Goal: Task Accomplishment & Management: Manage account settings

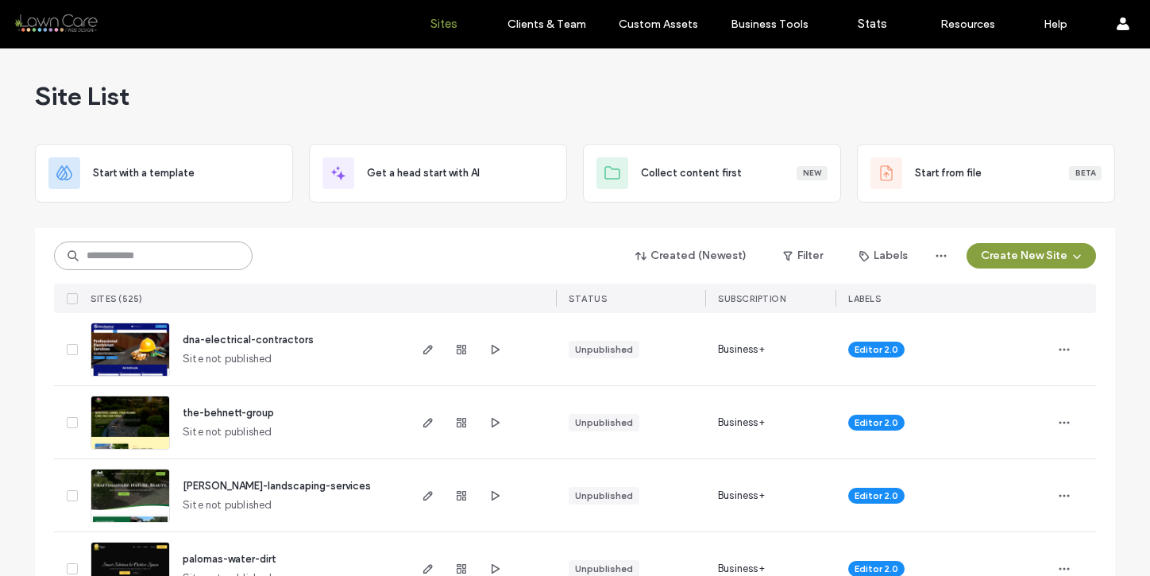
click at [151, 250] on input at bounding box center [153, 255] width 199 height 29
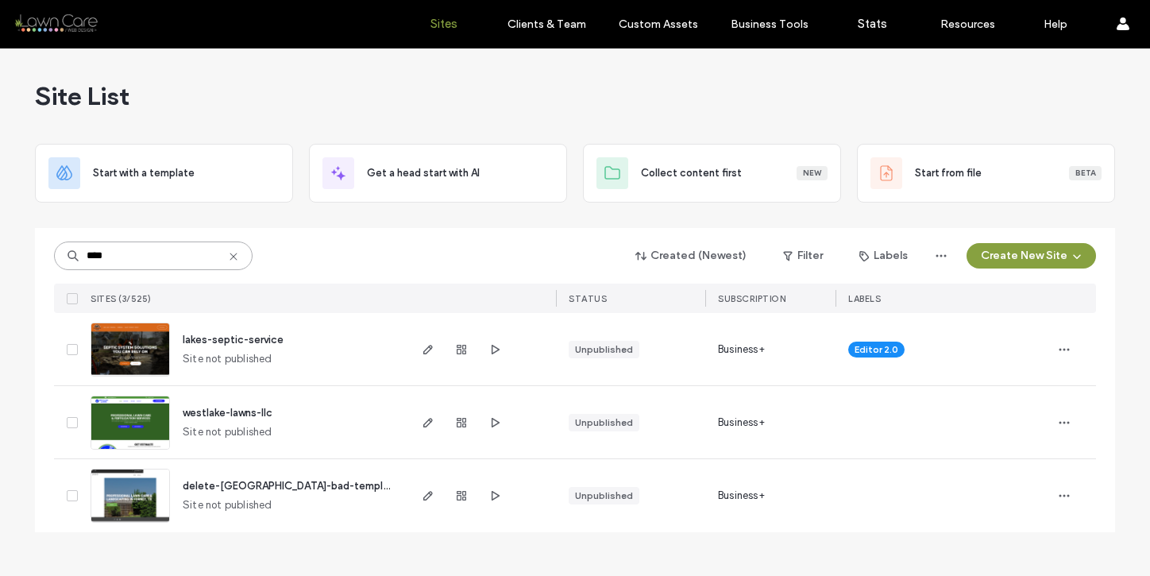
type input "****"
click at [243, 332] on div "lakes-septic-service" at bounding box center [233, 340] width 101 height 16
click at [244, 335] on span "lakes-septic-service" at bounding box center [233, 340] width 101 height 12
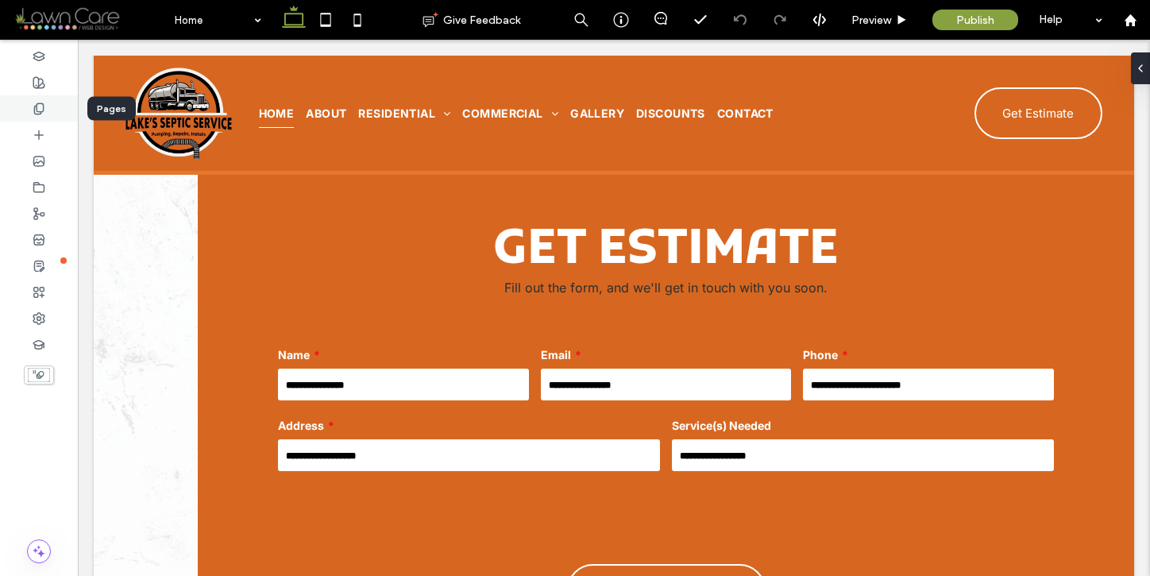
click at [45, 116] on div at bounding box center [39, 108] width 78 height 26
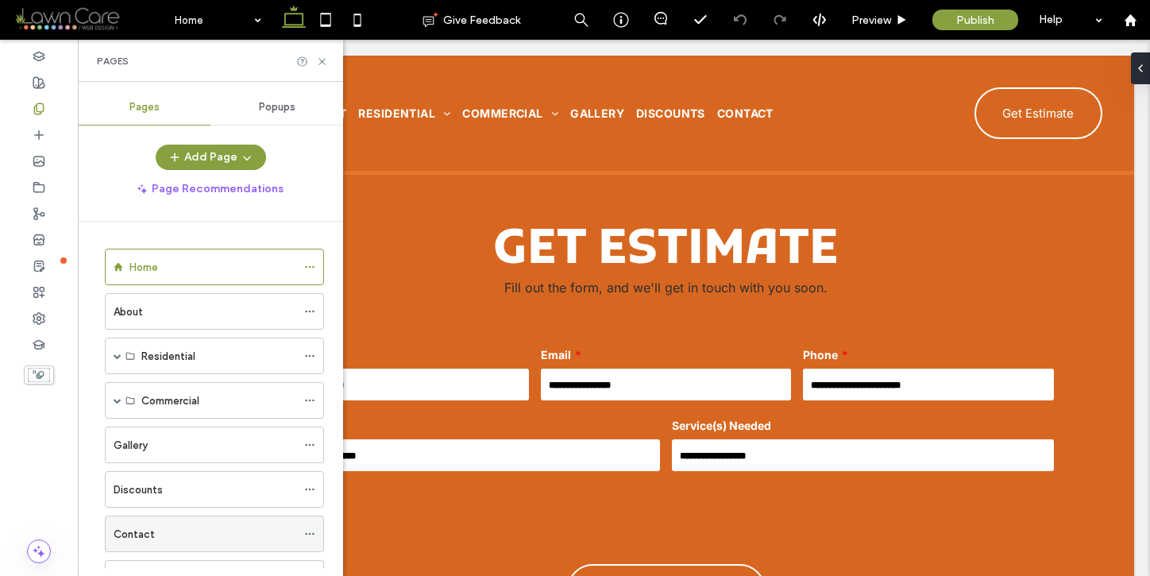
click at [142, 535] on label "Contact" at bounding box center [134, 534] width 41 height 28
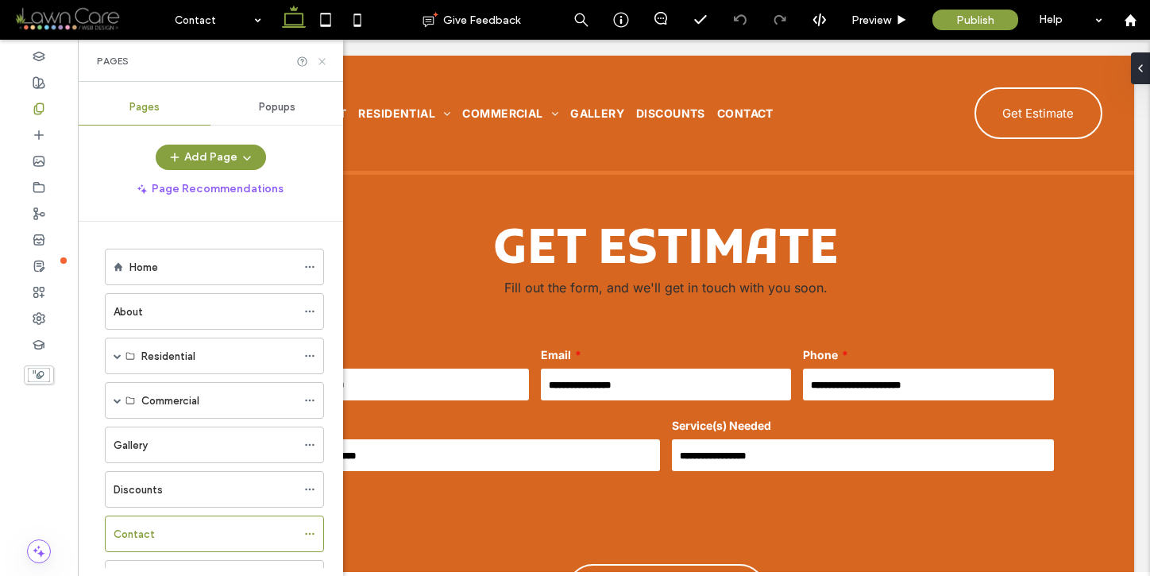
click at [325, 62] on icon at bounding box center [322, 62] width 12 height 12
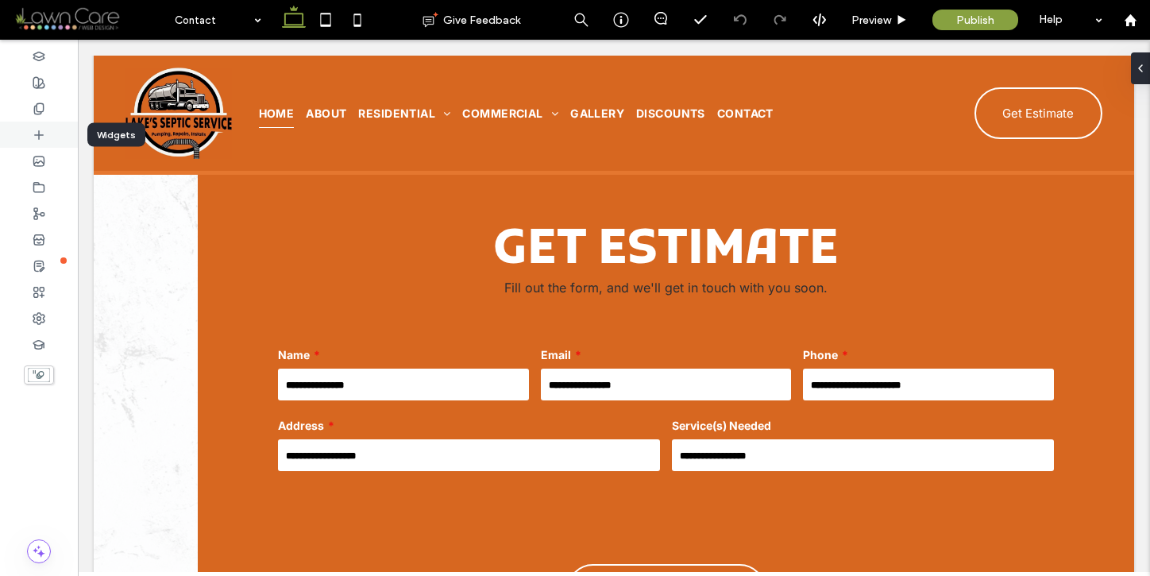
click at [38, 131] on icon at bounding box center [39, 135] width 13 height 13
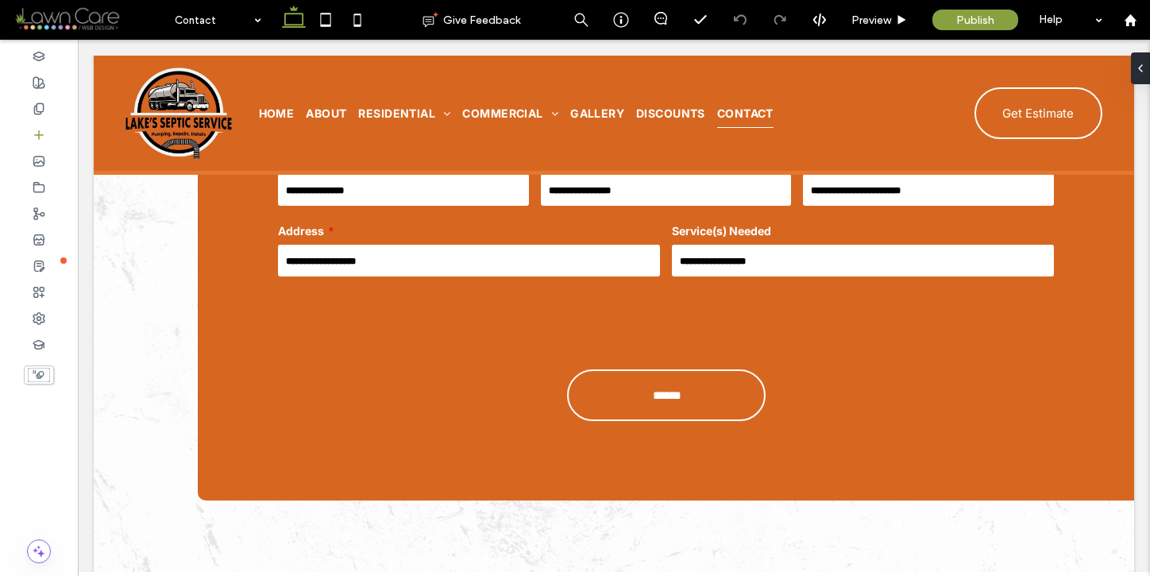
scroll to position [654, 0]
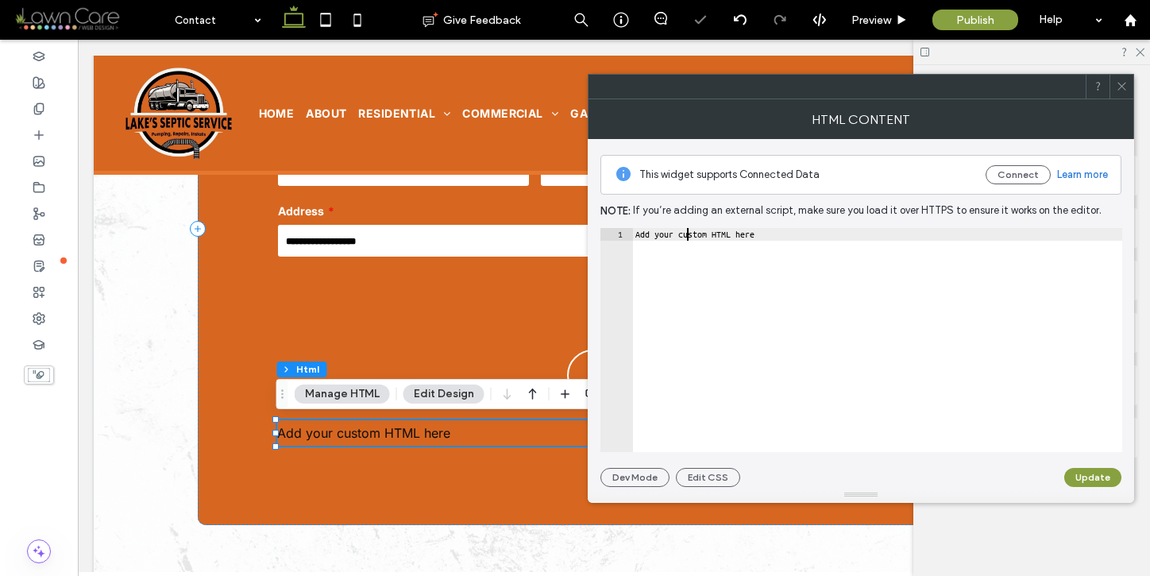
click at [688, 234] on div "Add your custom HTML here" at bounding box center [877, 352] width 490 height 249
paste textarea "**********"
type textarea "**********"
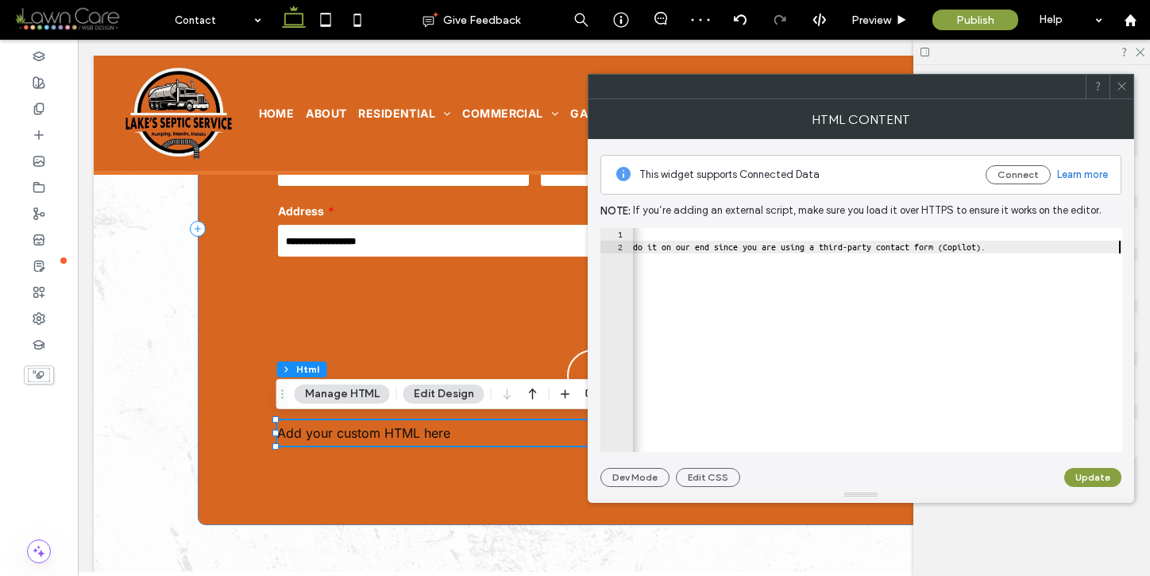
scroll to position [0, 317]
click at [1118, 87] on icon at bounding box center [1122, 86] width 12 height 12
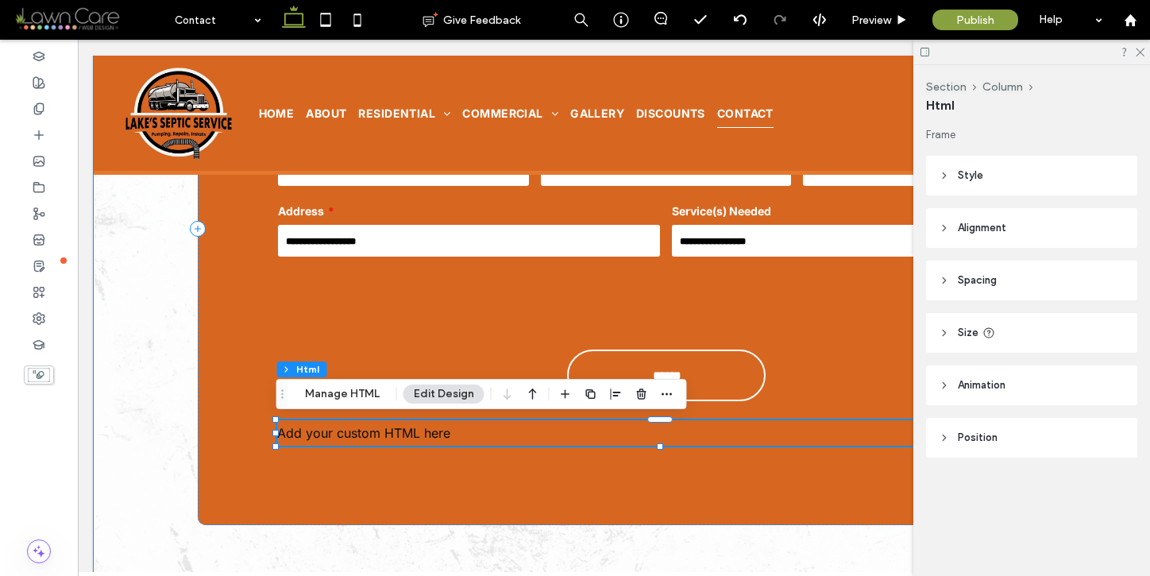
click at [686, 434] on div "Add your custom HTML here" at bounding box center [666, 432] width 778 height 25
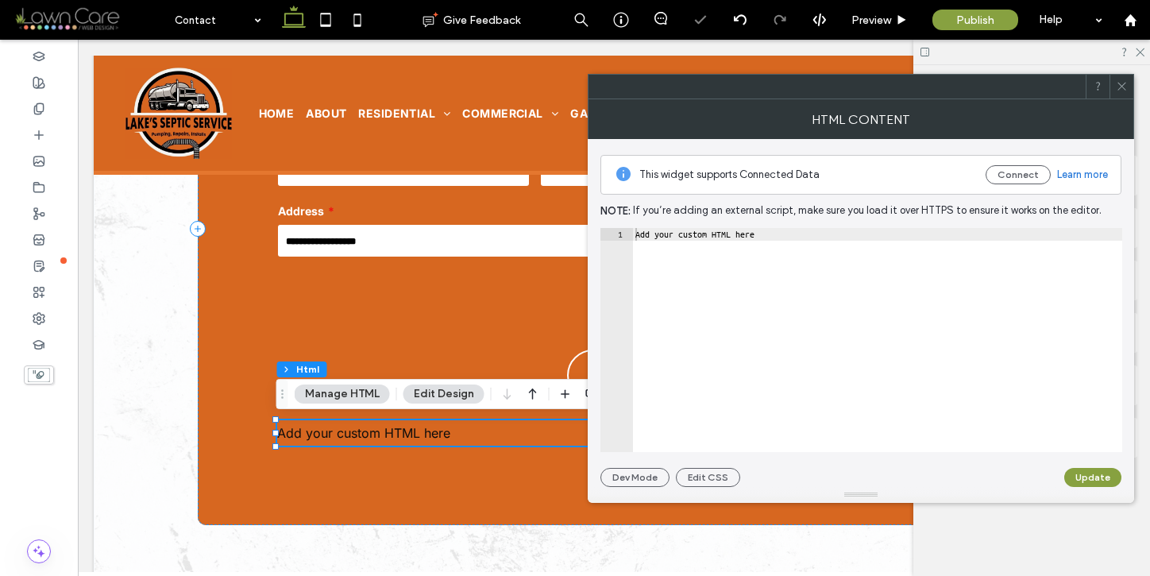
type textarea "**********"
drag, startPoint x: 781, startPoint y: 234, endPoint x: 628, endPoint y: 236, distance: 152.5
click at [628, 236] on div "**********" at bounding box center [861, 340] width 522 height 224
paste textarea "Cursor at row 1"
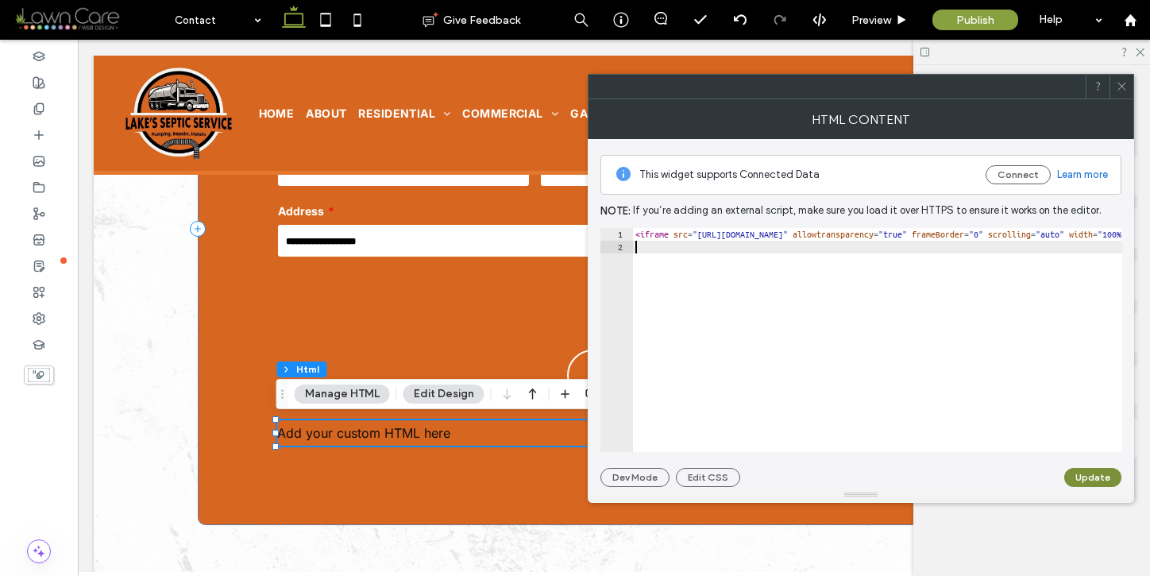
click at [1088, 476] on button "Update" at bounding box center [1092, 477] width 57 height 19
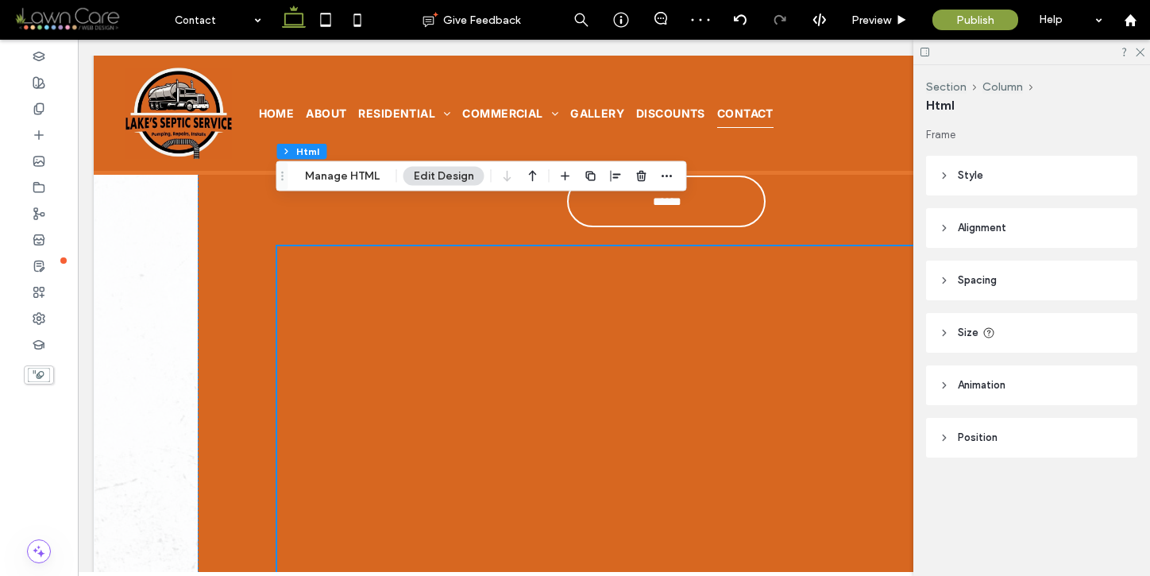
scroll to position [683, 0]
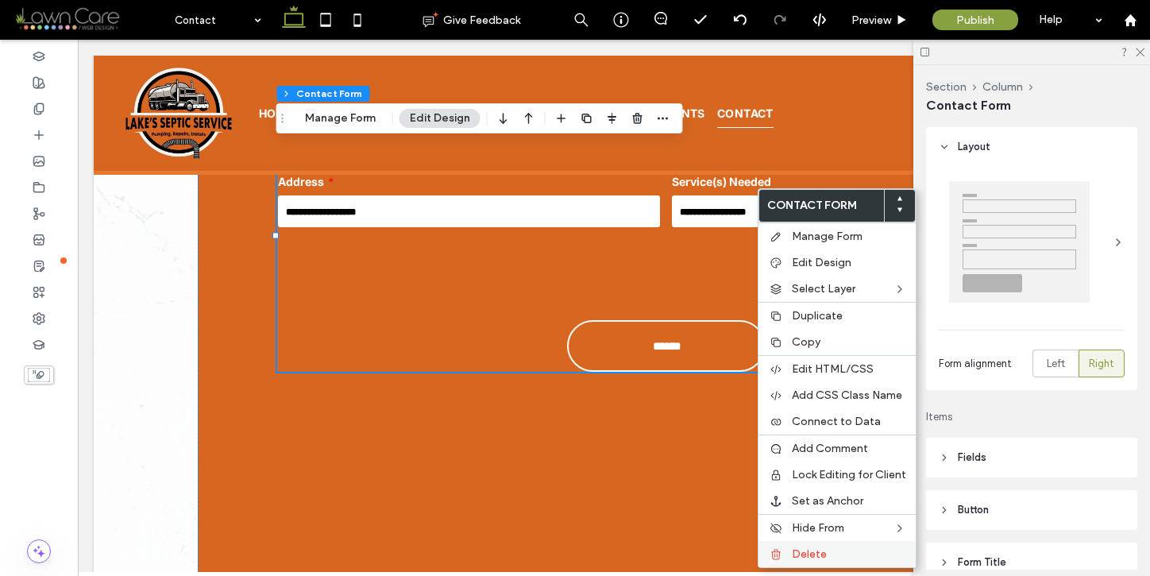
click at [842, 549] on label "Delete" at bounding box center [849, 554] width 114 height 14
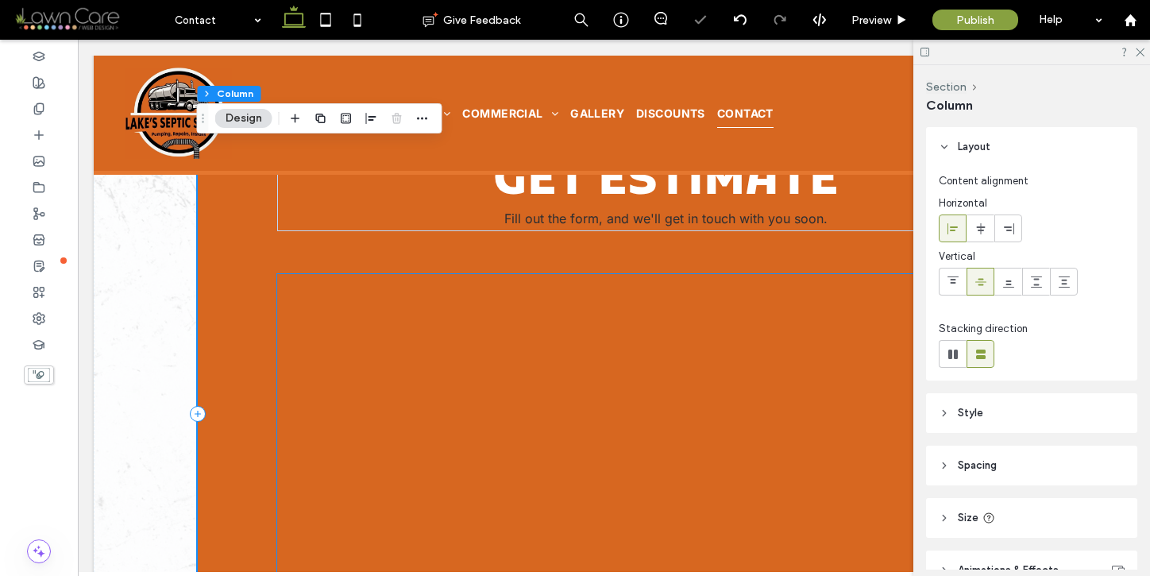
scroll to position [507, 0]
click at [735, 352] on div at bounding box center [666, 474] width 778 height 397
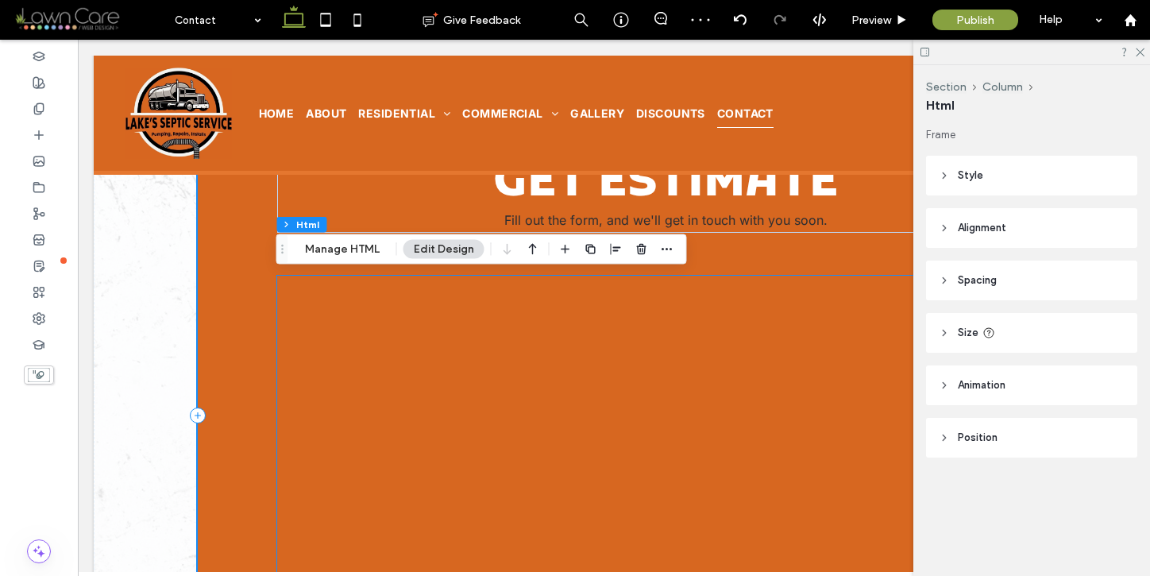
click at [735, 352] on div at bounding box center [666, 474] width 778 height 397
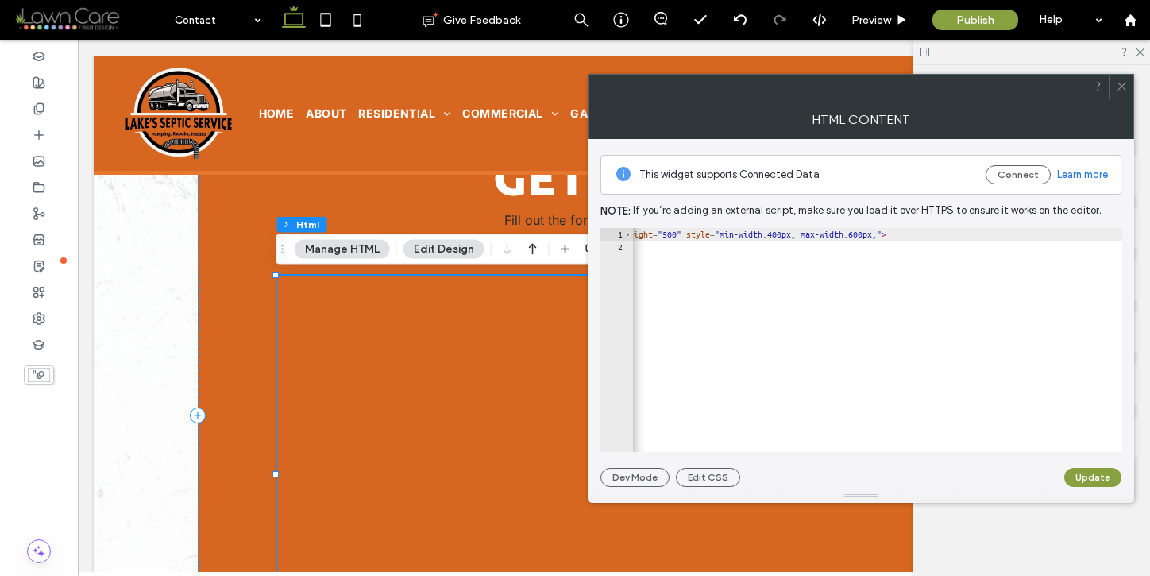
scroll to position [0, 837]
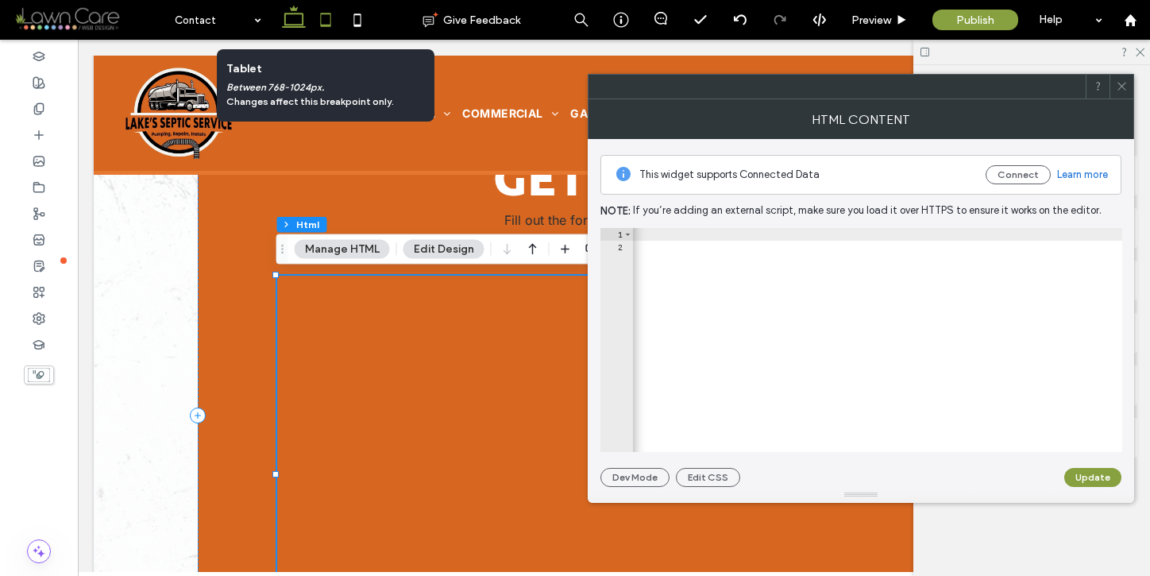
click at [322, 21] on icon at bounding box center [326, 20] width 32 height 32
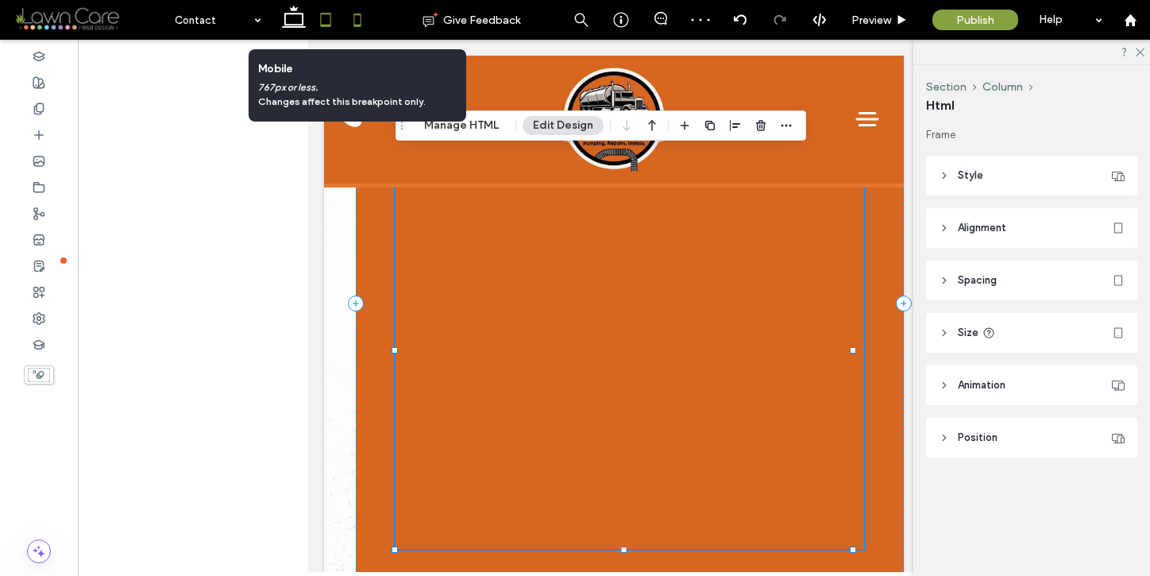
click at [360, 17] on icon at bounding box center [358, 20] width 32 height 32
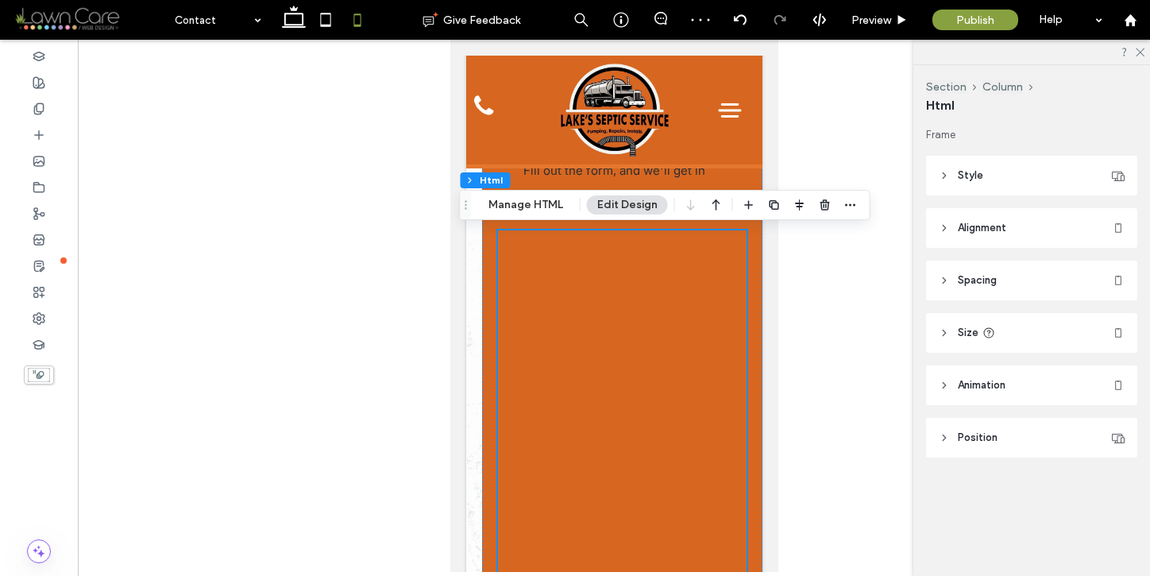
scroll to position [398, 0]
click at [642, 299] on div at bounding box center [621, 429] width 249 height 397
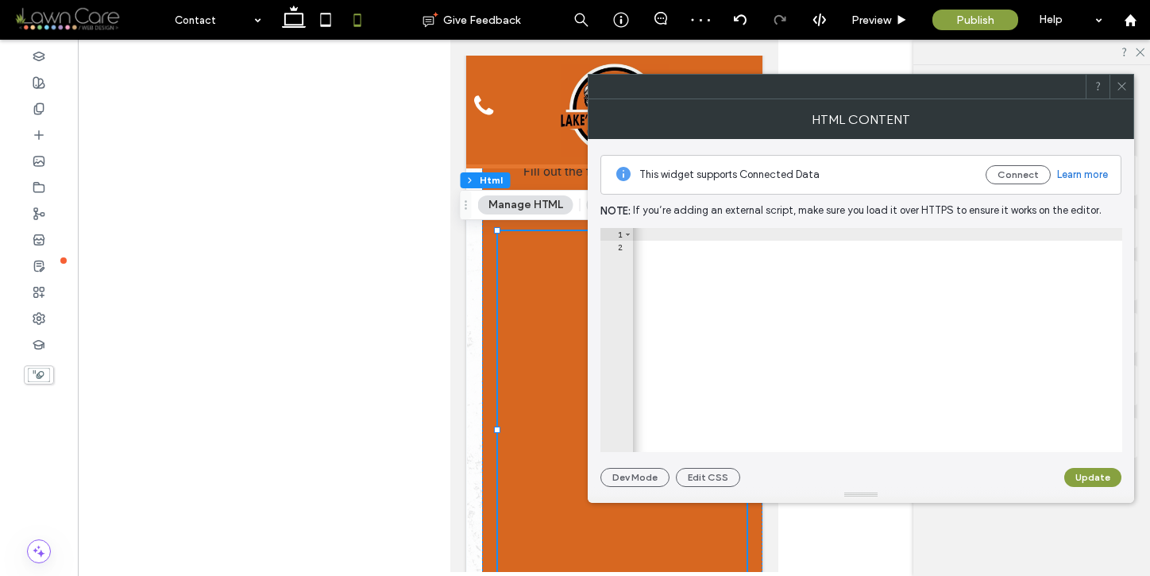
scroll to position [0, 837]
drag, startPoint x: 1075, startPoint y: 234, endPoint x: 1090, endPoint y: 234, distance: 15.1
click at [1090, 234] on div "< iframe src = "[URL][DOMAIN_NAME]" allowtransparency = "true" frameborder = "0…" at bounding box center [458, 346] width 1327 height 237
click at [991, 235] on div "< iframe src = "[URL][DOMAIN_NAME]" allowtransparency = "true" frameborder = "0…" at bounding box center [469, 346] width 1327 height 237
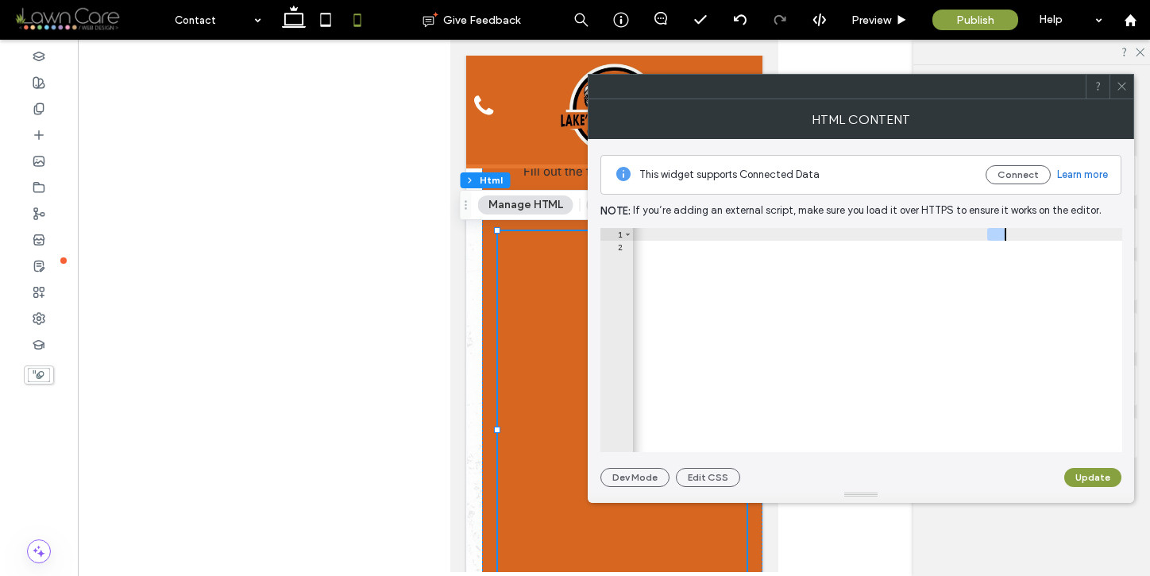
drag, startPoint x: 988, startPoint y: 236, endPoint x: 1004, endPoint y: 236, distance: 15.9
click at [1005, 234] on div "< iframe src = "[URL][DOMAIN_NAME]" allowtransparency = "true" frameborder = "0…" at bounding box center [469, 346] width 1327 height 237
type textarea "**********"
click at [1086, 474] on button "Update" at bounding box center [1092, 477] width 57 height 19
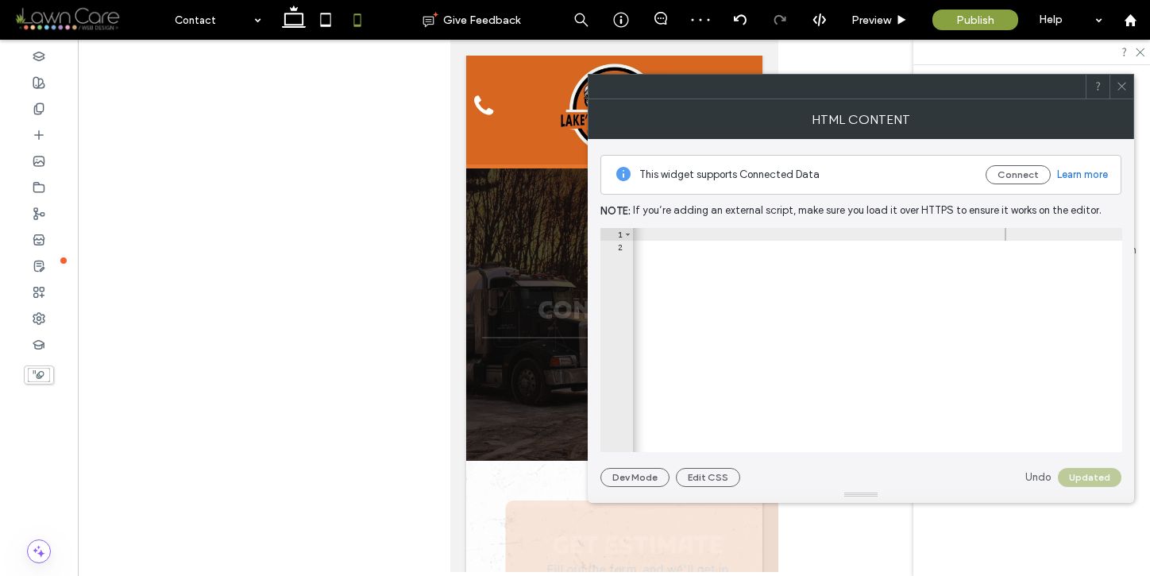
scroll to position [0, 0]
click at [1125, 87] on icon at bounding box center [1122, 86] width 12 height 12
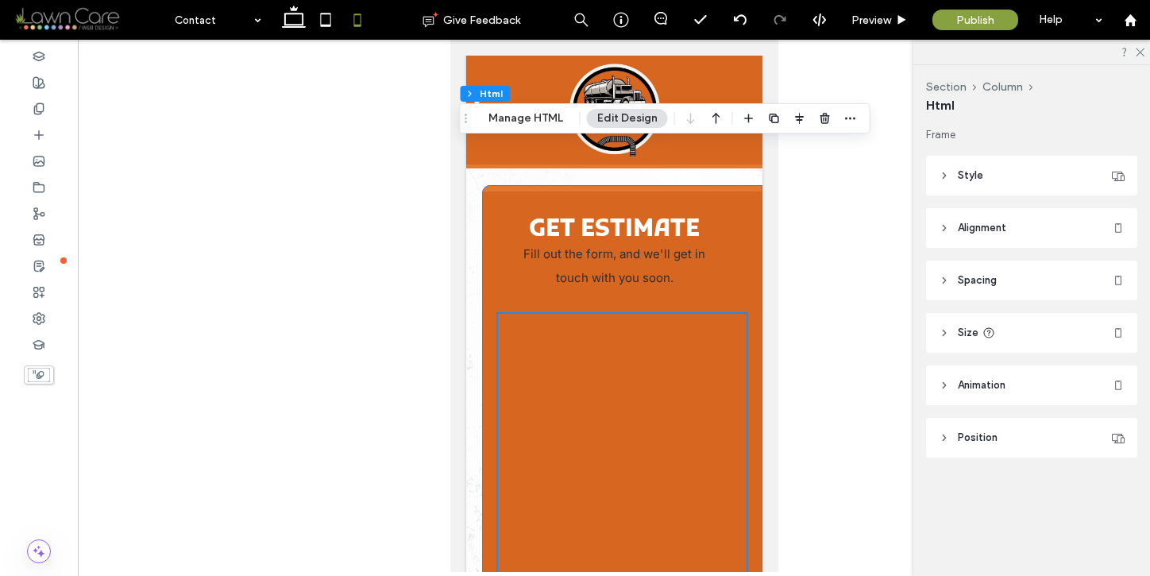
scroll to position [199, 0]
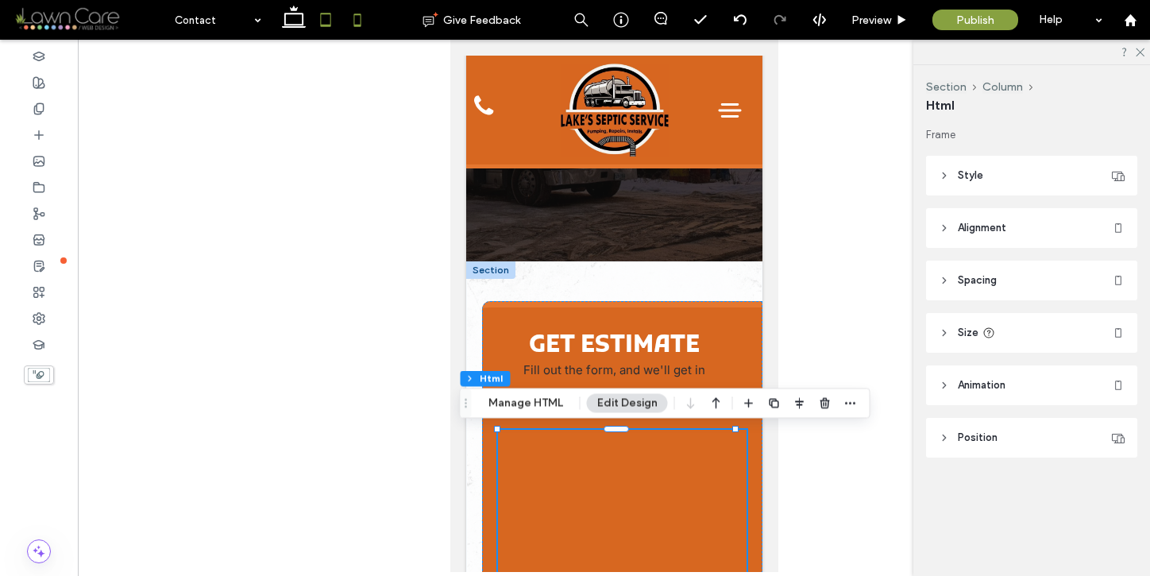
click at [332, 17] on icon at bounding box center [326, 20] width 32 height 32
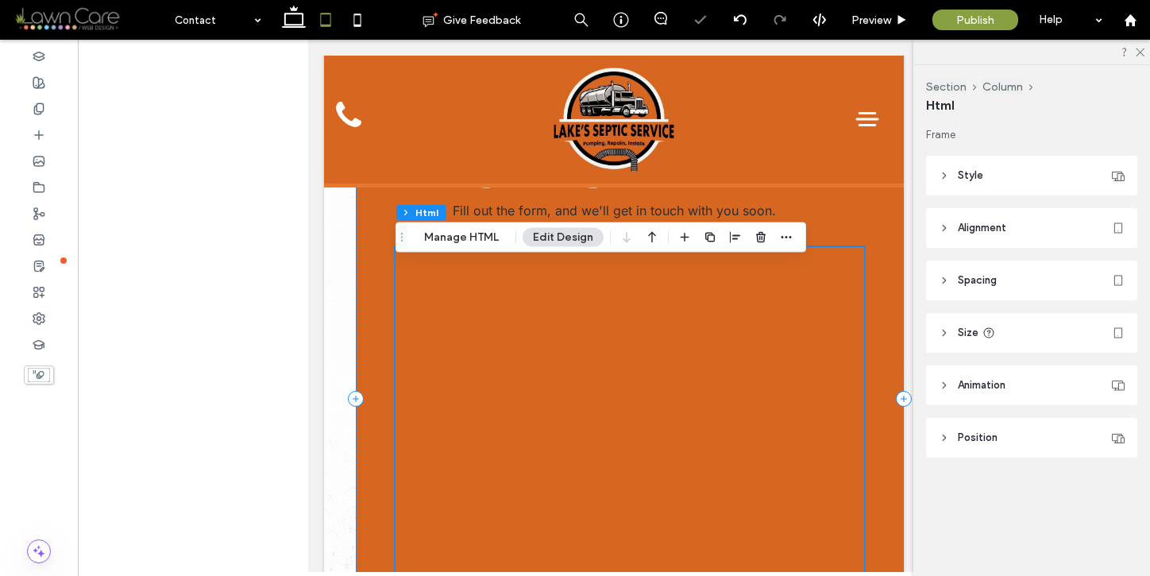
scroll to position [396, 0]
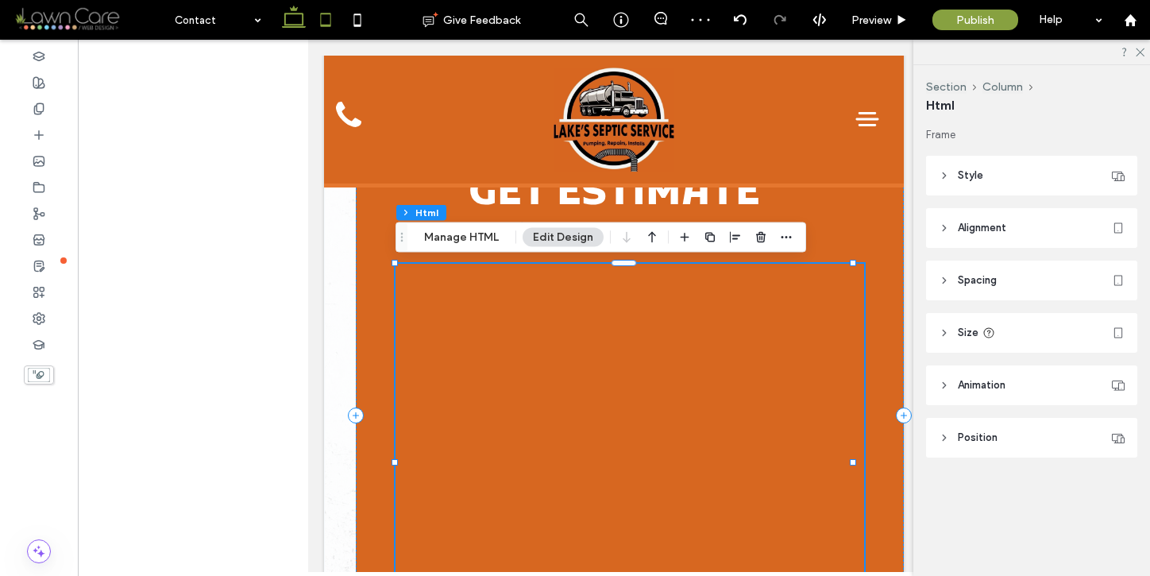
click at [295, 24] on use at bounding box center [294, 17] width 24 height 22
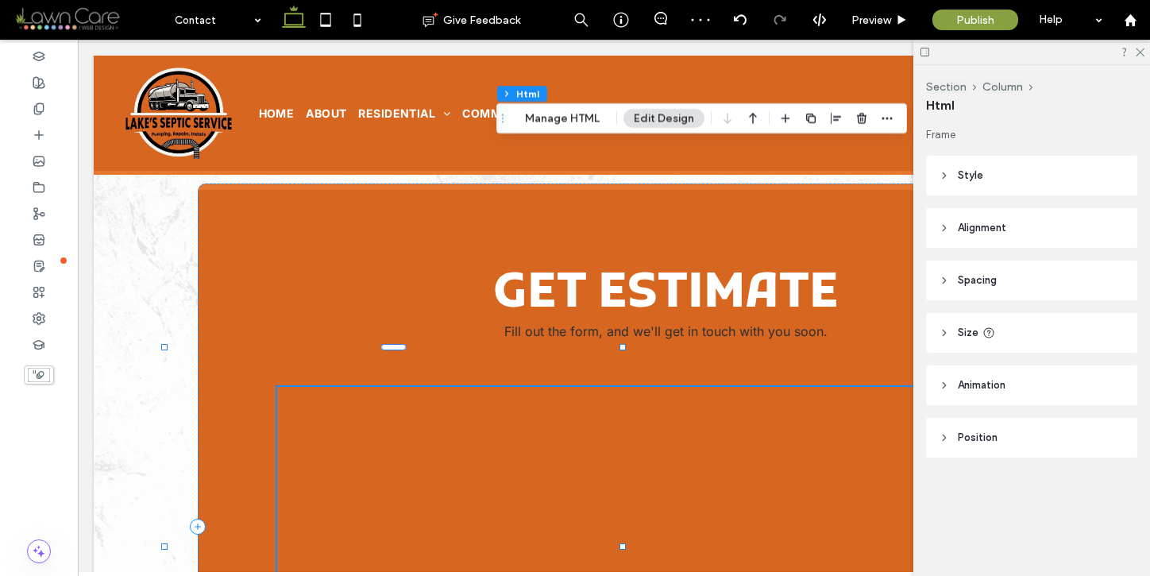
scroll to position [681, 0]
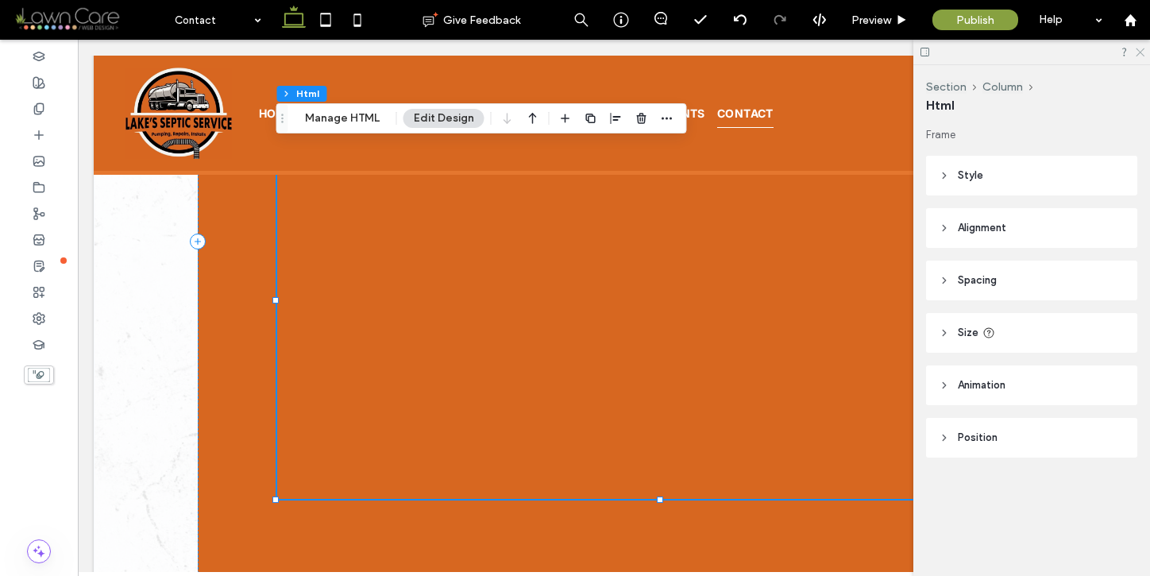
click at [1140, 52] on use at bounding box center [1140, 52] width 9 height 9
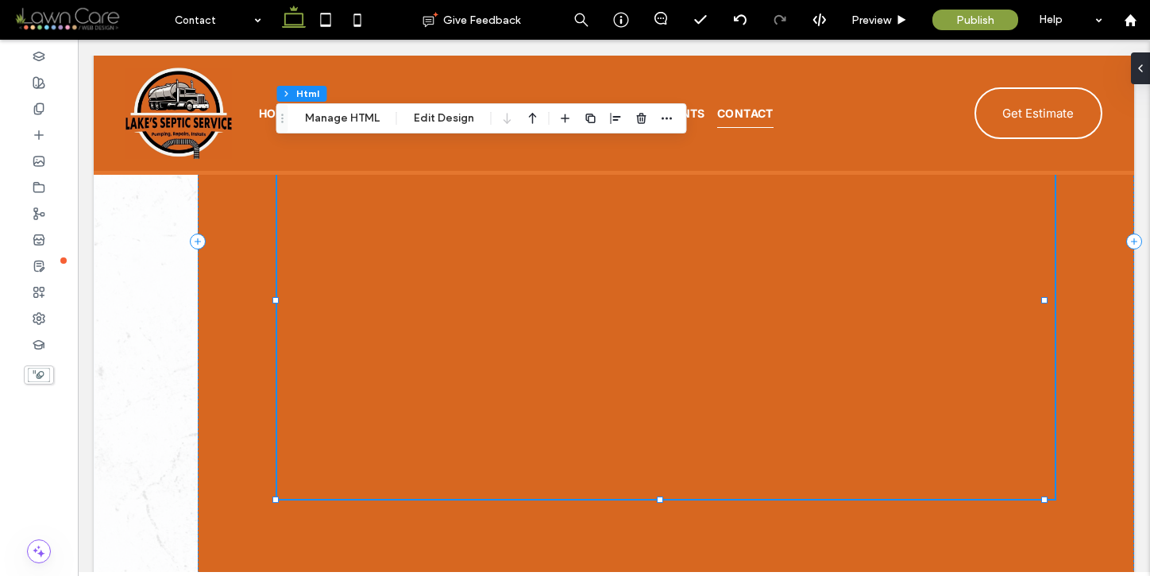
click at [908, 350] on div at bounding box center [666, 300] width 778 height 397
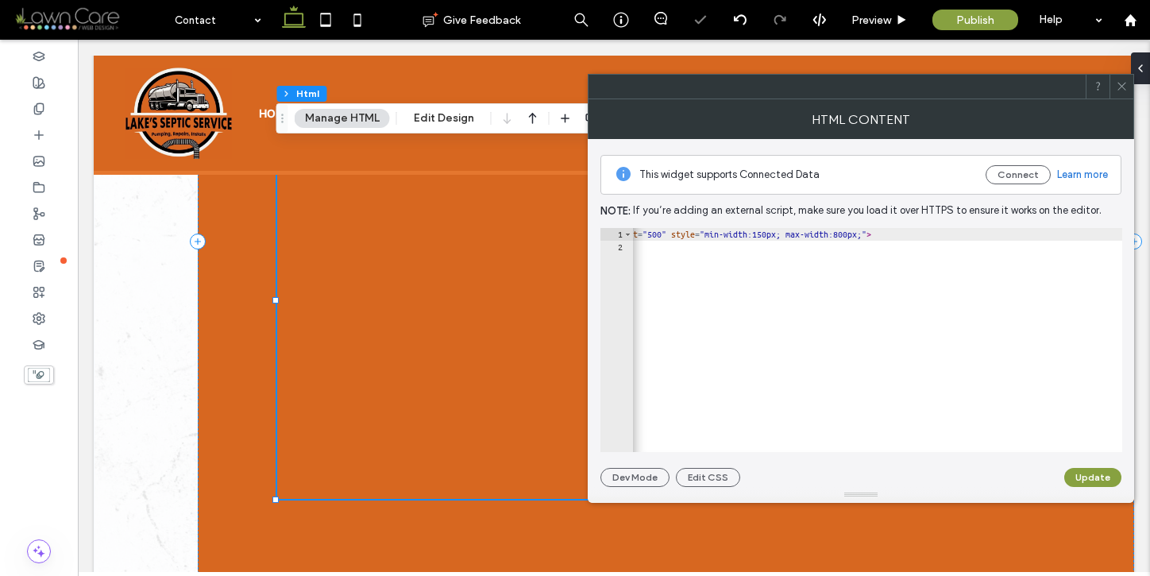
scroll to position [0, 837]
click at [1075, 234] on div "< iframe src = "[URL][DOMAIN_NAME]" allowtransparency = "true" frameborder = "0…" at bounding box center [458, 346] width 1327 height 237
type textarea "**********"
click at [1086, 475] on button "Update" at bounding box center [1092, 477] width 57 height 19
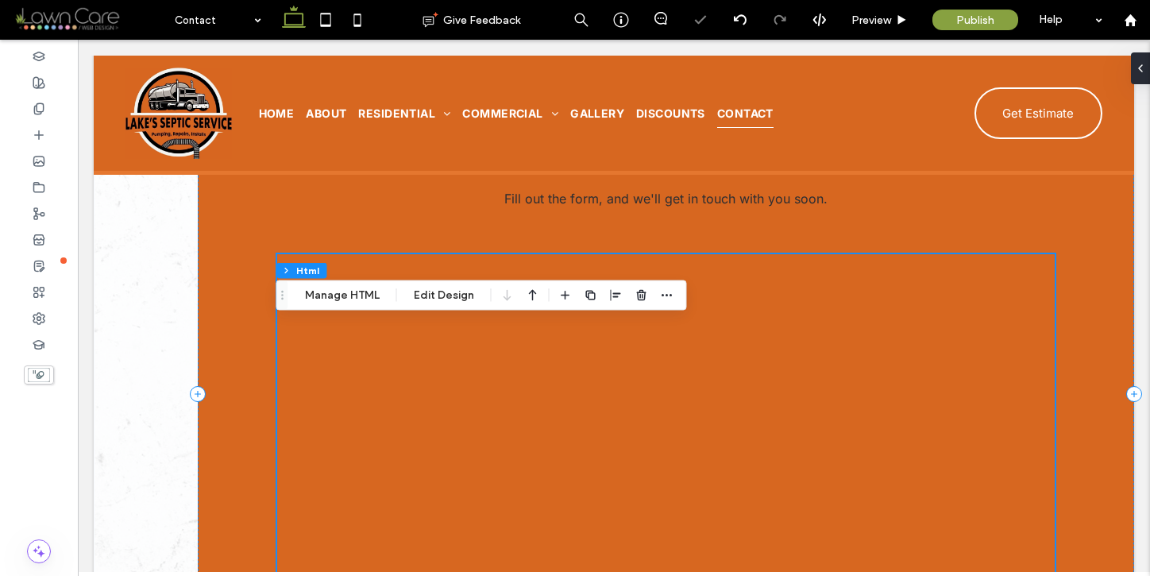
scroll to position [461, 0]
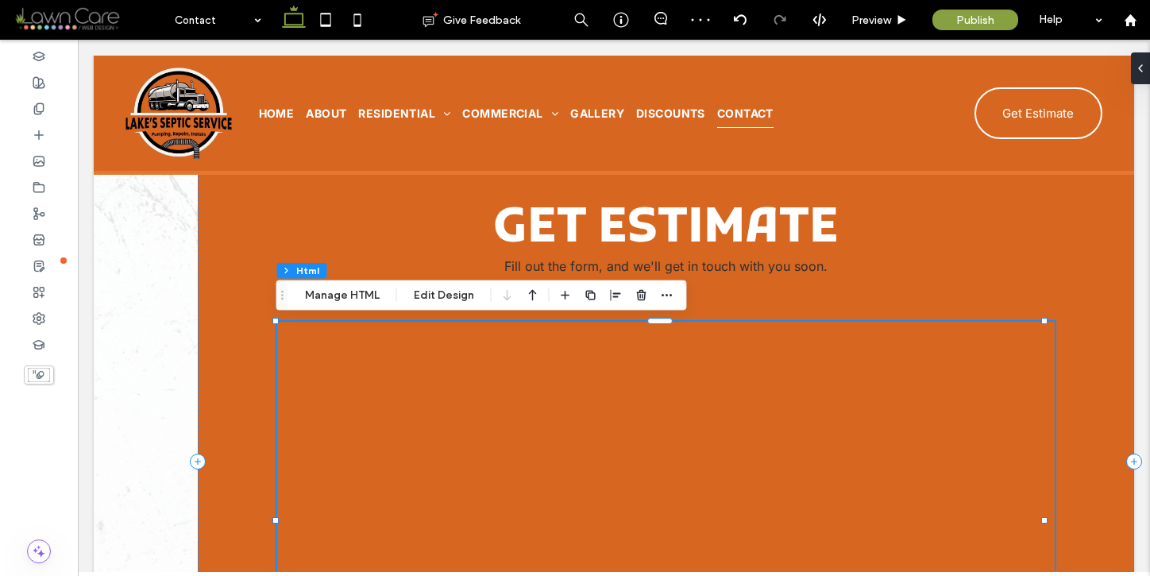
click at [1026, 360] on div at bounding box center [666, 520] width 778 height 397
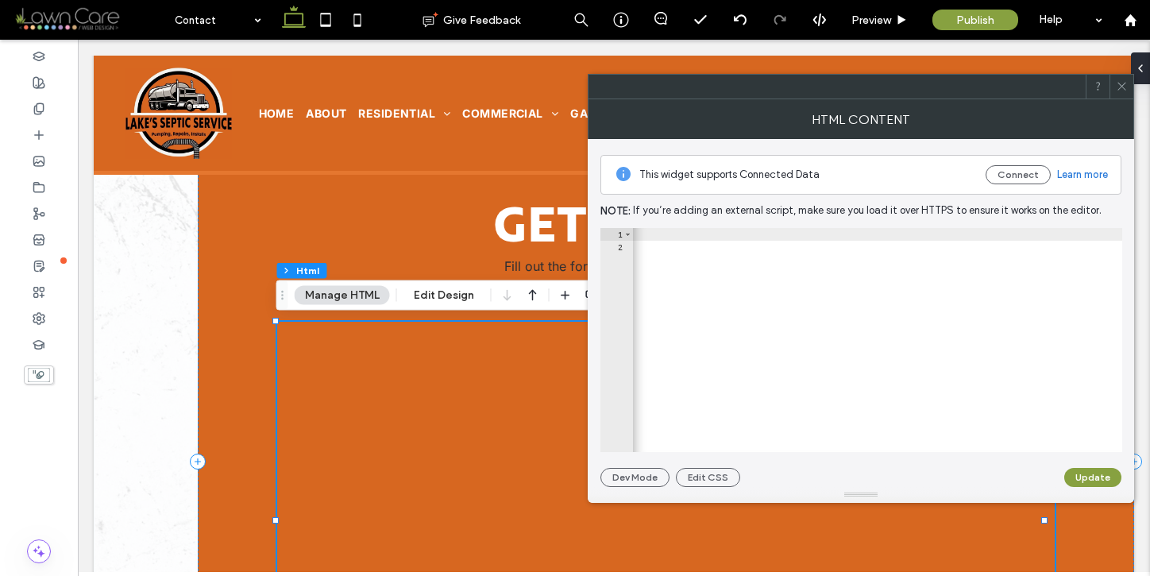
scroll to position [0, 837]
drag, startPoint x: 1075, startPoint y: 236, endPoint x: 1102, endPoint y: 233, distance: 27.2
click at [1102, 233] on div "< iframe src = "[URL][DOMAIN_NAME]" allowtransparency = "true" frameborder = "0…" at bounding box center [458, 346] width 1327 height 237
type textarea "**********"
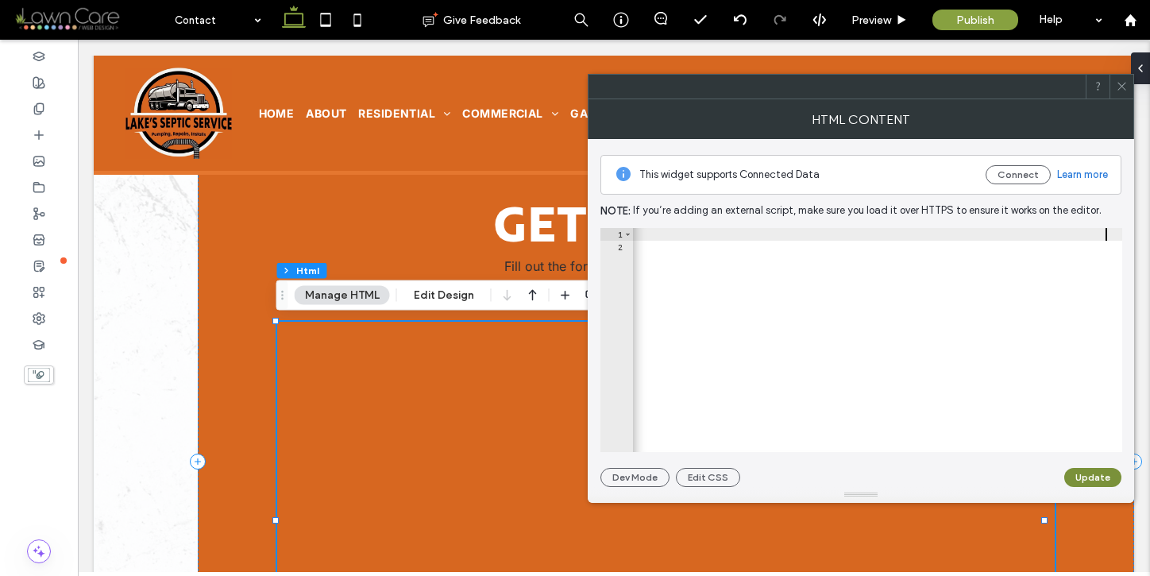
click at [1090, 474] on button "Update" at bounding box center [1092, 477] width 57 height 19
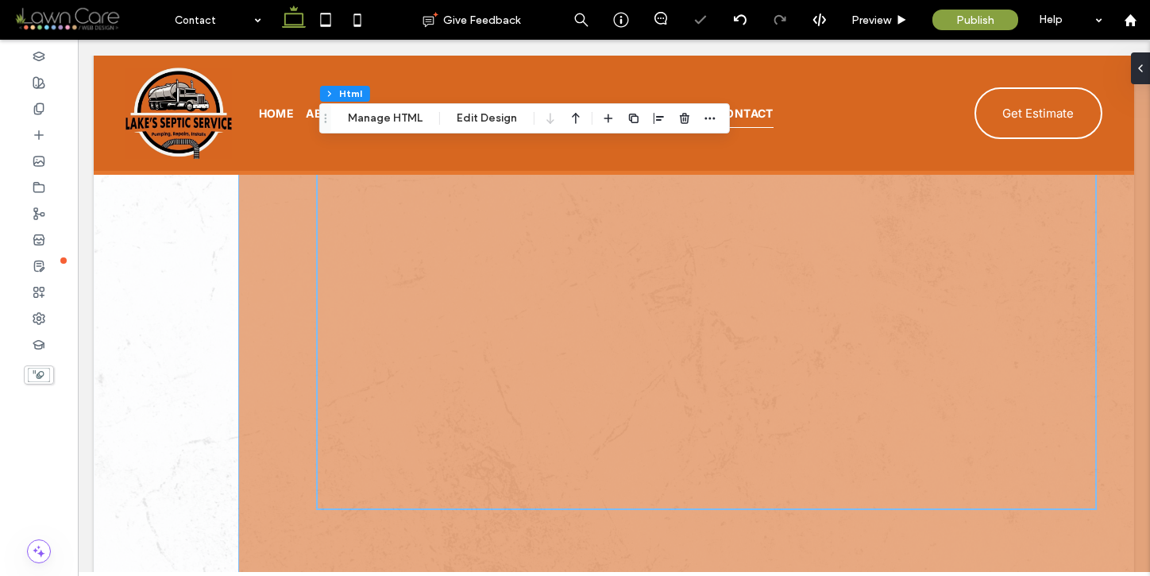
scroll to position [675, 0]
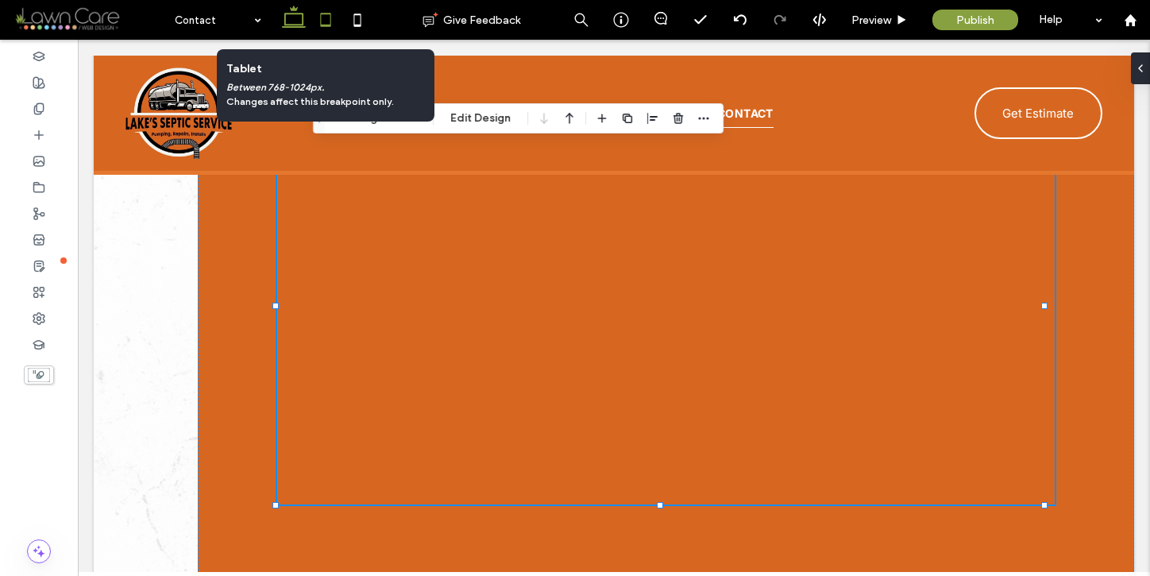
click at [330, 15] on icon at bounding box center [326, 20] width 32 height 32
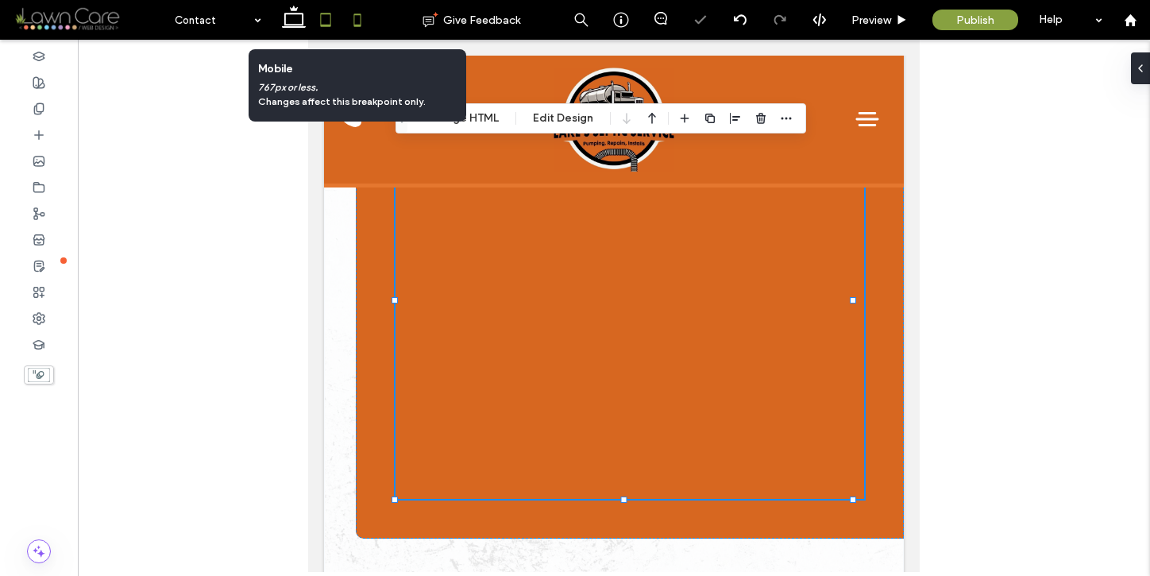
click at [355, 20] on icon at bounding box center [358, 20] width 32 height 32
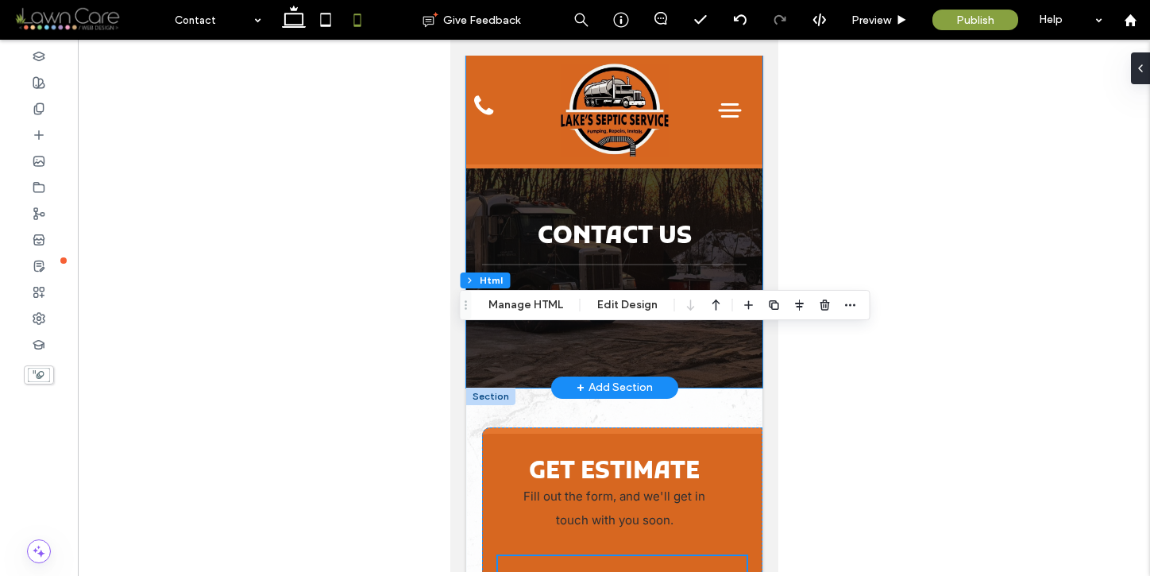
scroll to position [298, 0]
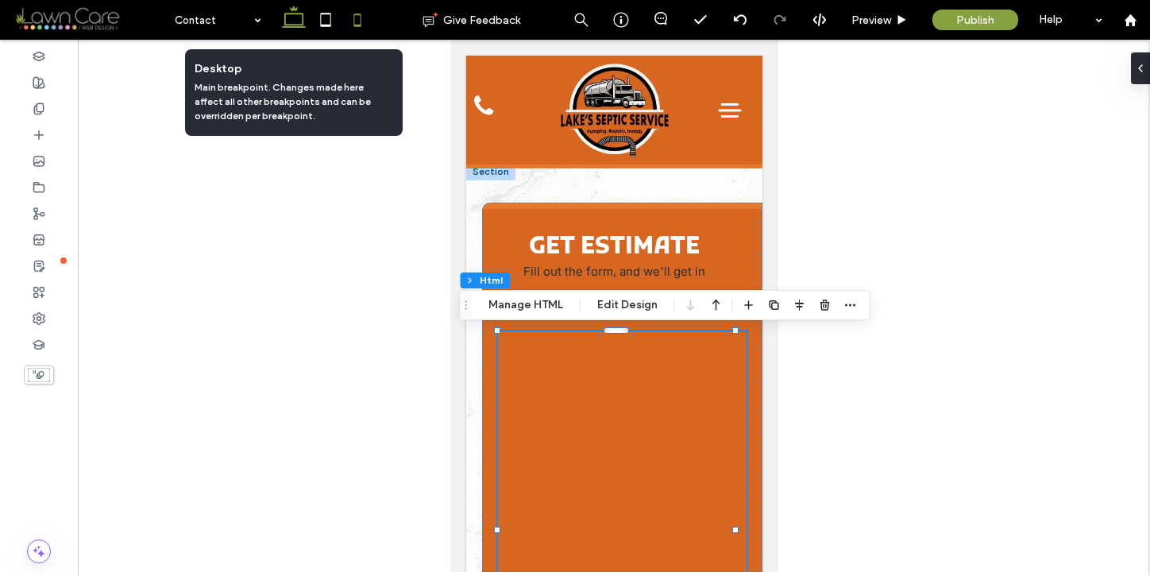
click at [301, 27] on icon at bounding box center [294, 20] width 32 height 32
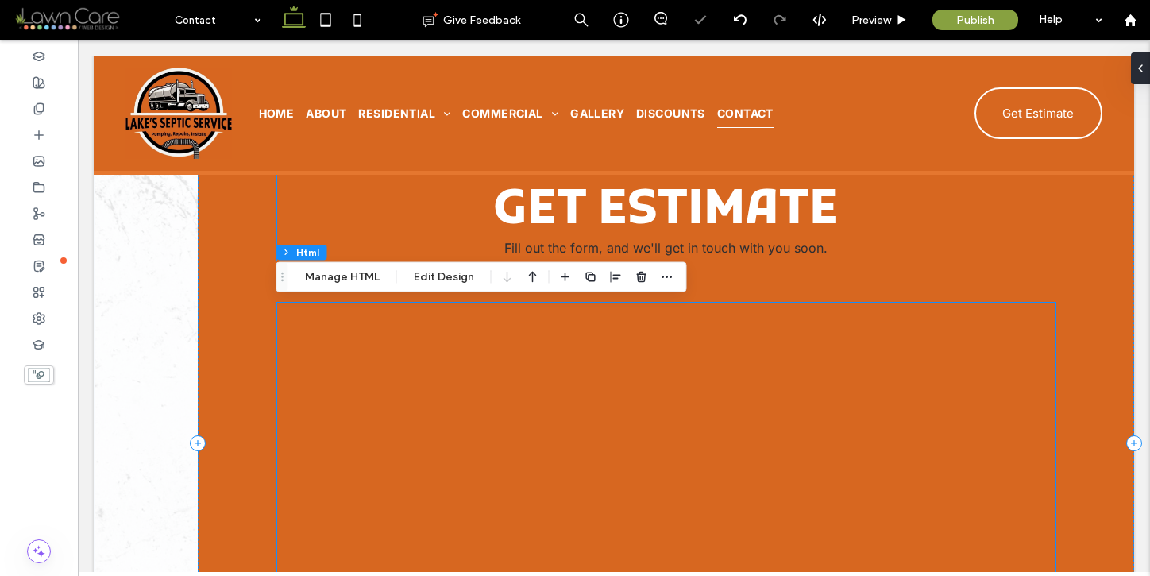
scroll to position [478, 0]
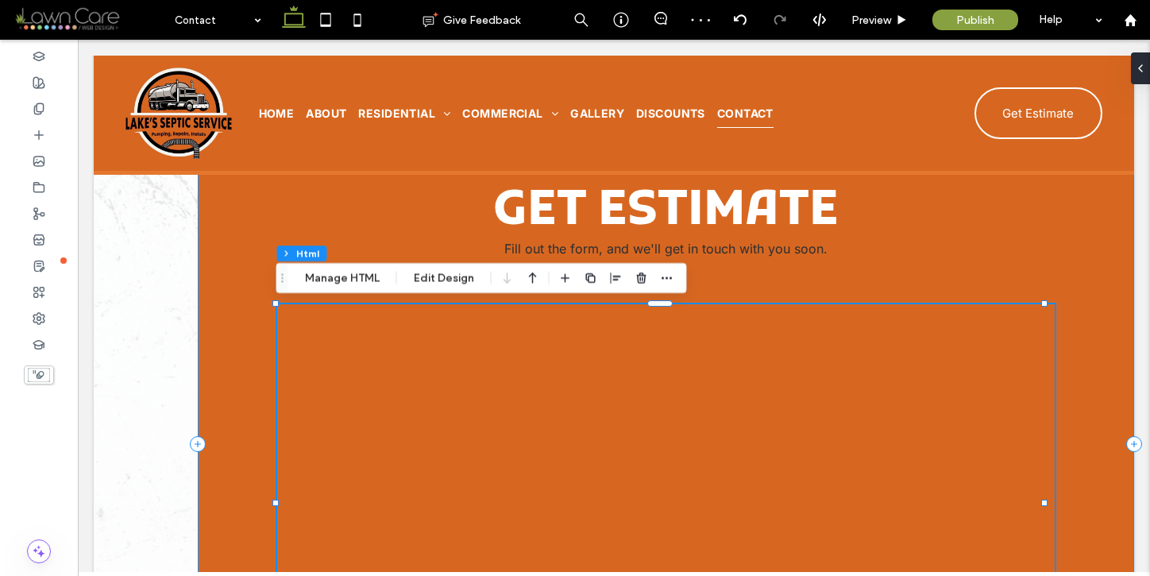
click at [734, 271] on div "Get Estimate Fill out the form, and we'll get in touch with you soon." at bounding box center [666, 441] width 936 height 680
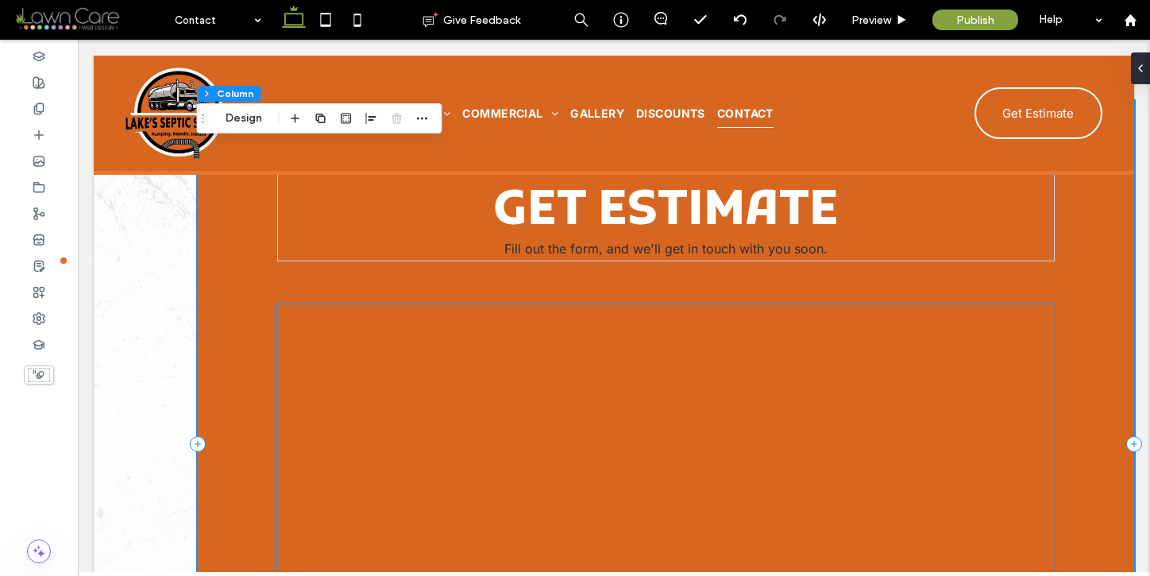
click at [653, 327] on div at bounding box center [666, 502] width 778 height 397
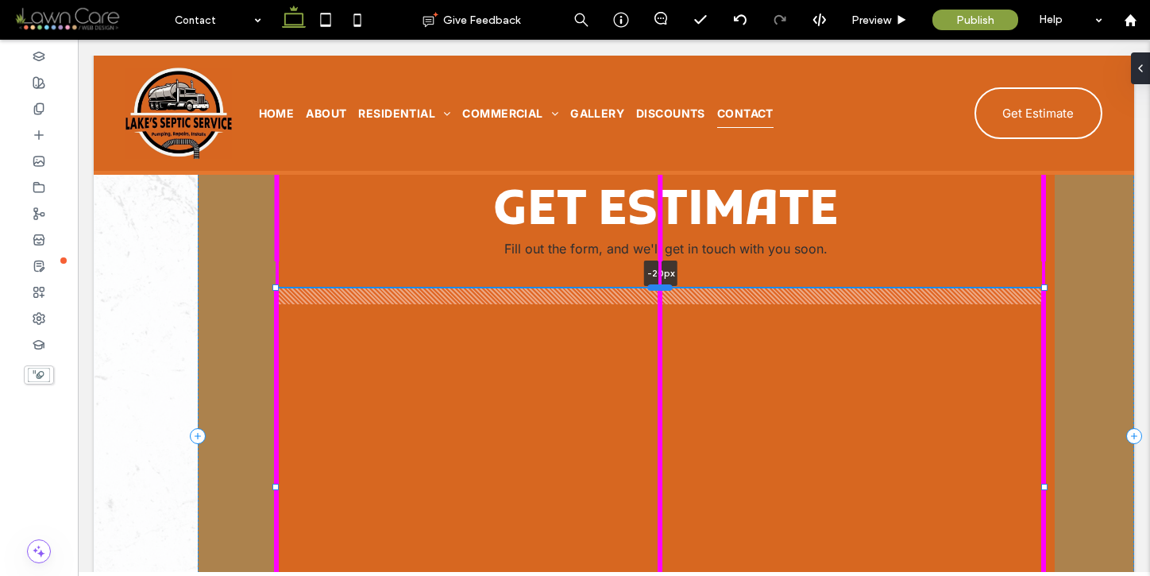
drag, startPoint x: 659, startPoint y: 305, endPoint x: 660, endPoint y: 289, distance: 15.9
click at [660, 289] on div at bounding box center [659, 287] width 25 height 6
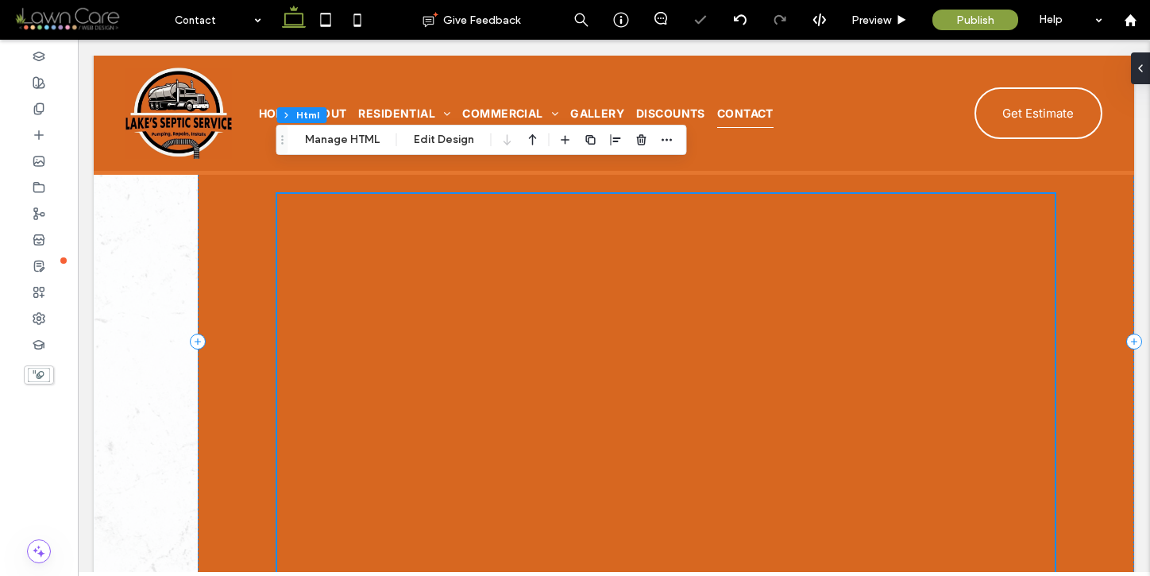
scroll to position [601, 0]
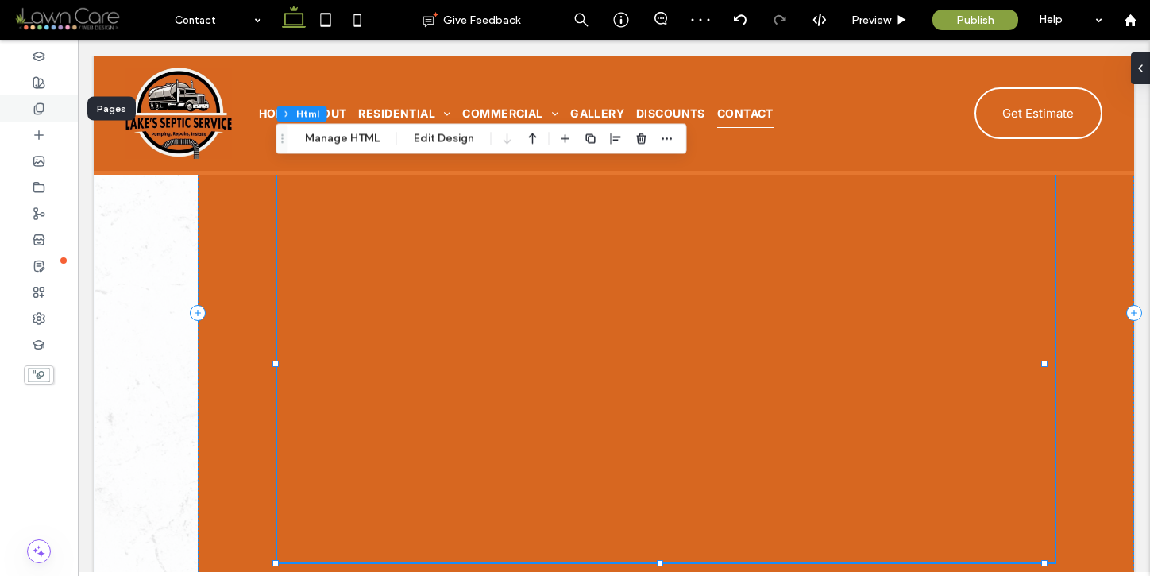
click at [26, 114] on div at bounding box center [39, 108] width 78 height 26
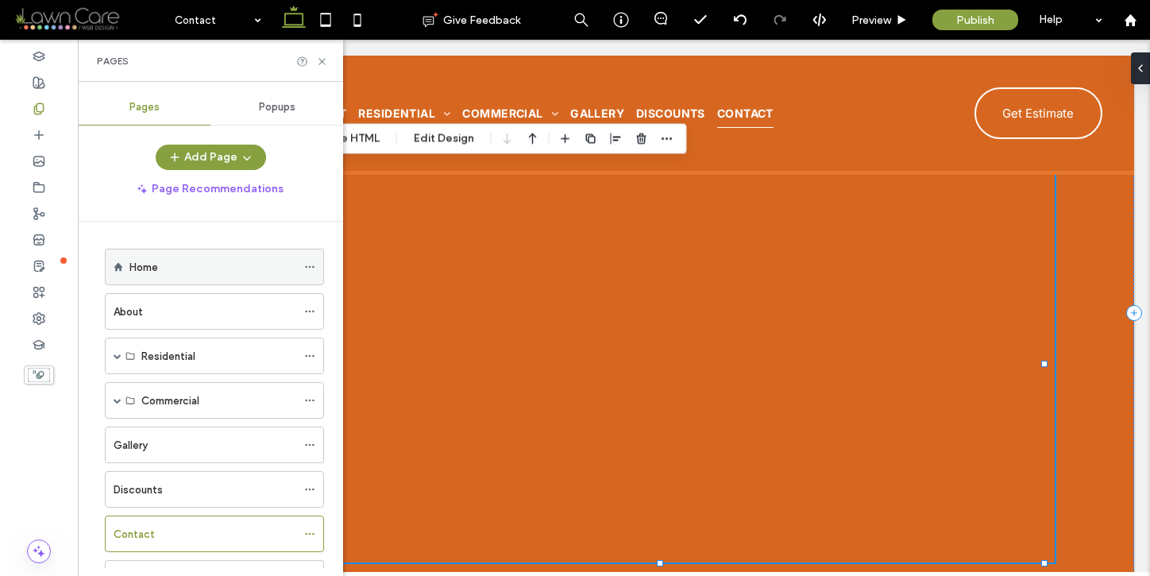
click at [163, 266] on div "Home" at bounding box center [212, 267] width 167 height 17
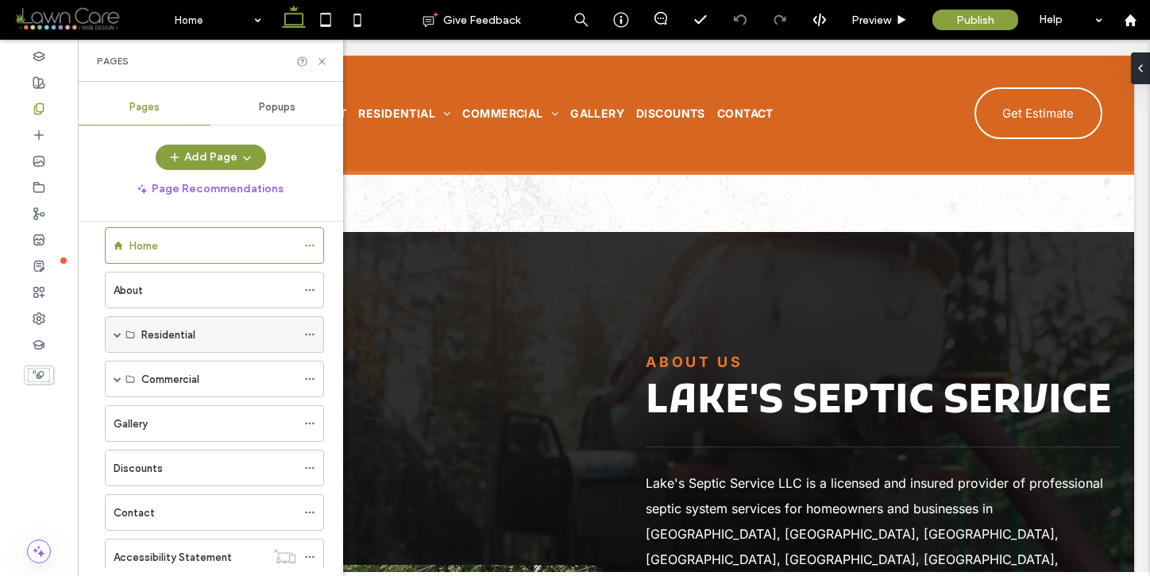
scroll to position [33, 0]
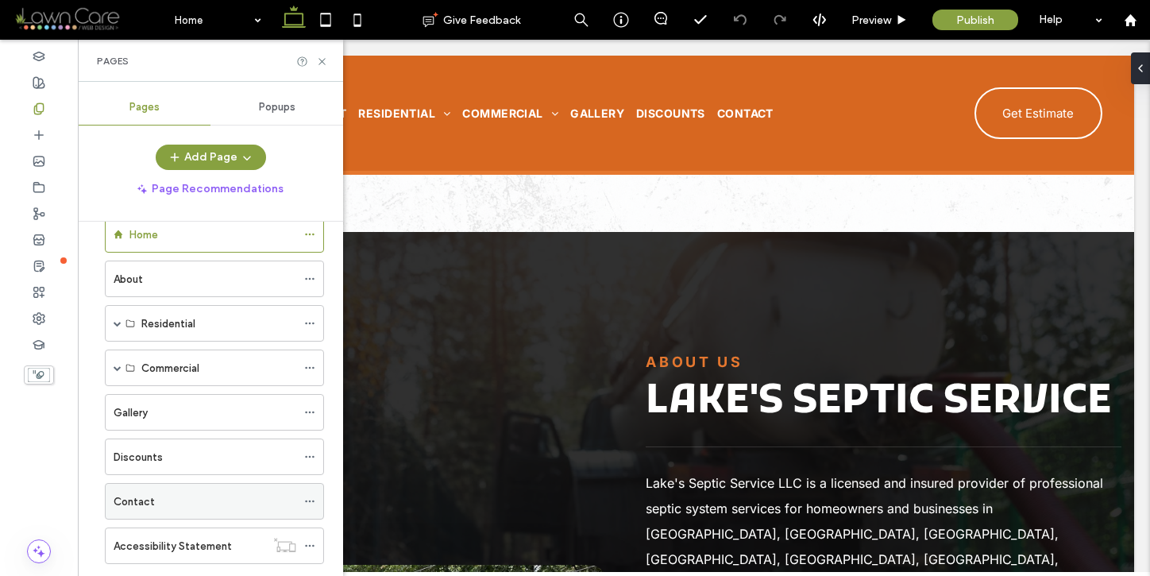
click at [241, 500] on div "Contact" at bounding box center [205, 501] width 183 height 17
click at [321, 57] on icon at bounding box center [322, 62] width 12 height 12
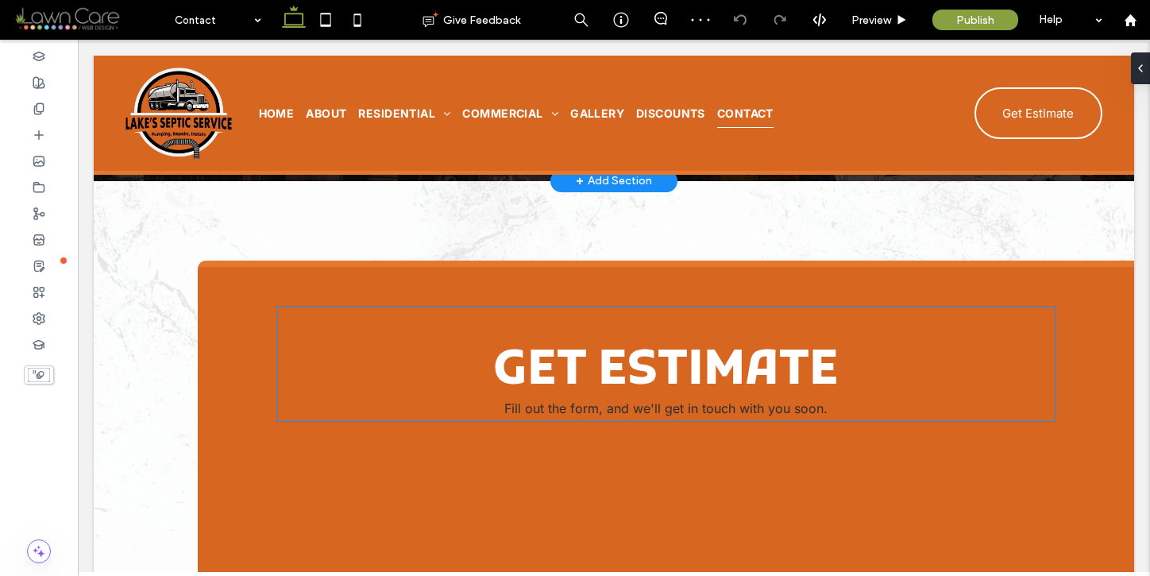
scroll to position [645, 0]
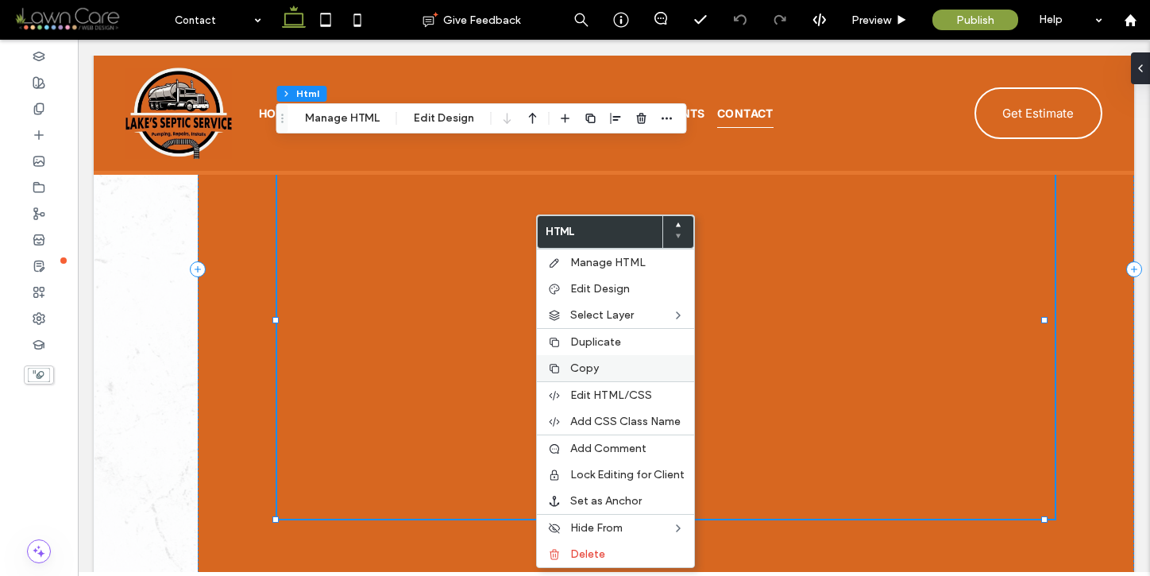
click at [582, 368] on span "Copy" at bounding box center [584, 368] width 29 height 14
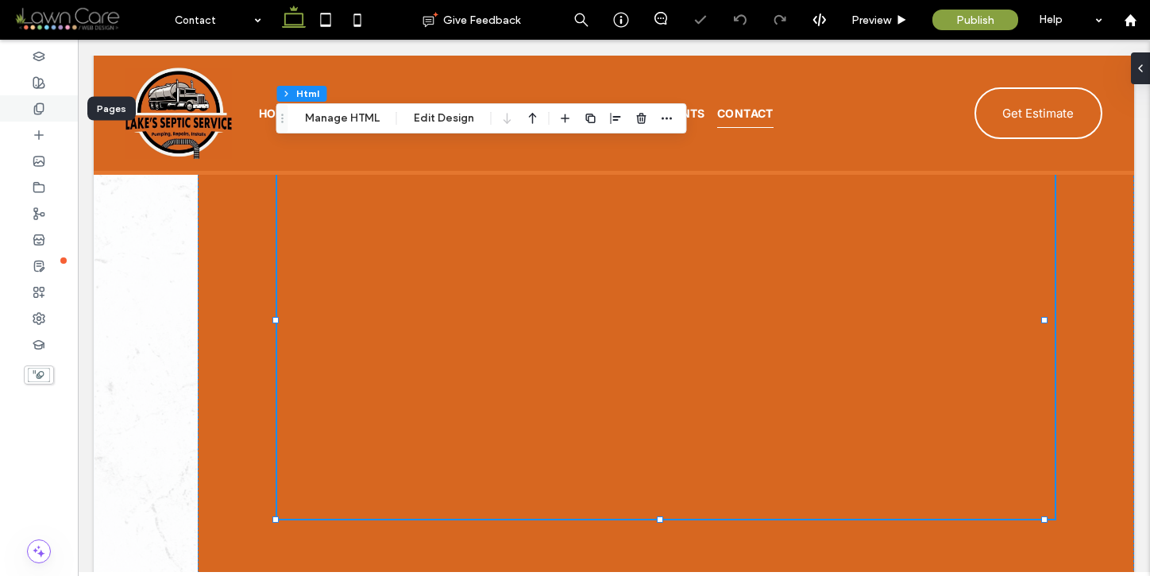
click at [40, 110] on use at bounding box center [38, 108] width 9 height 10
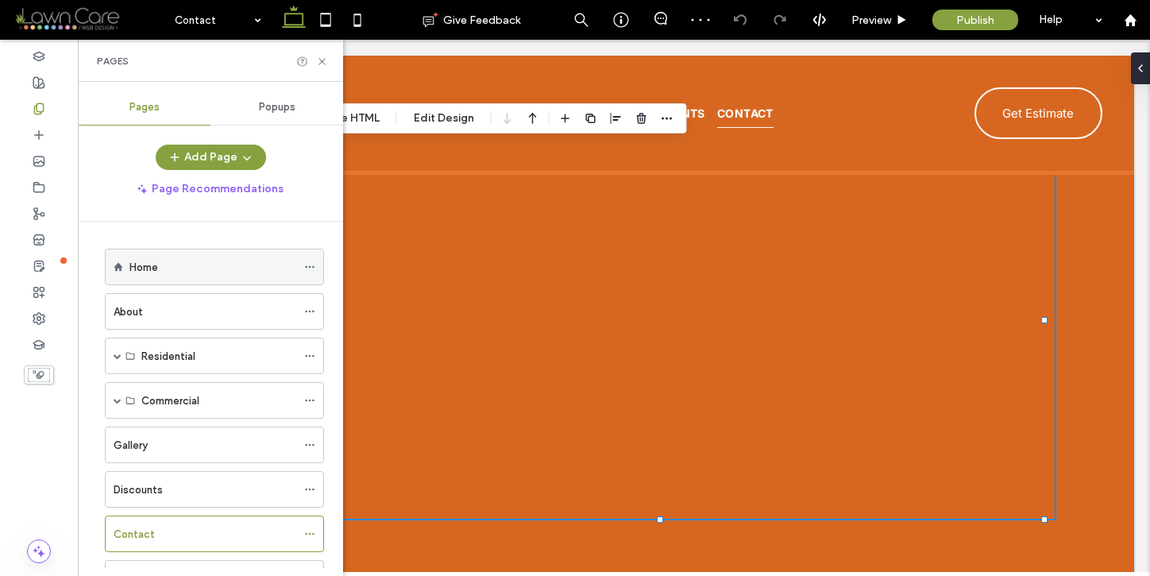
click at [231, 261] on div "Home" at bounding box center [212, 267] width 167 height 17
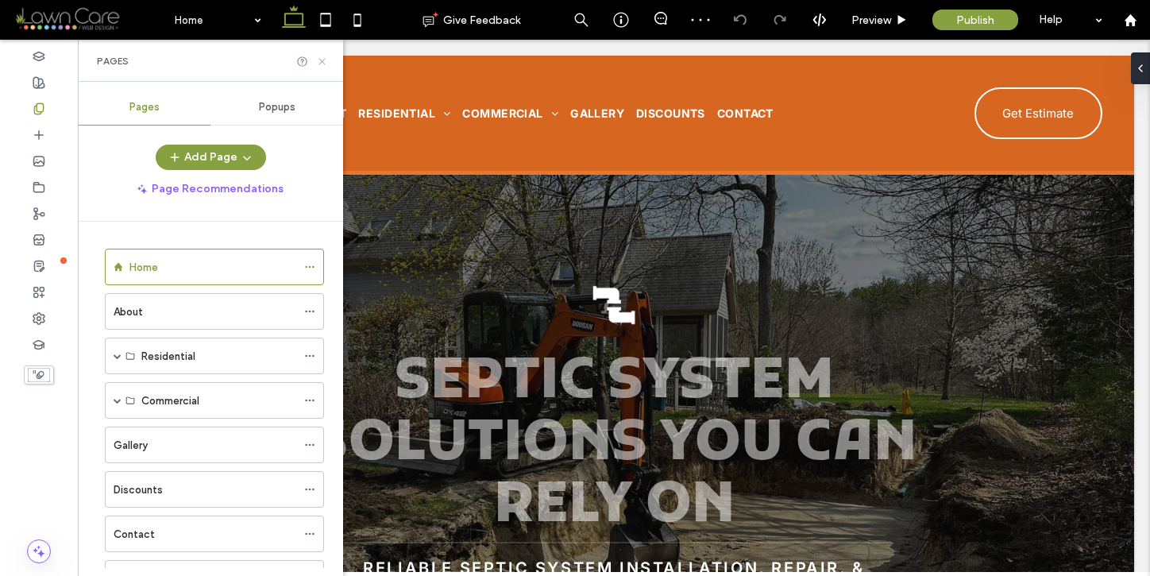
drag, startPoint x: 321, startPoint y: 58, endPoint x: 341, endPoint y: 203, distance: 145.9
click at [321, 58] on icon at bounding box center [322, 62] width 12 height 12
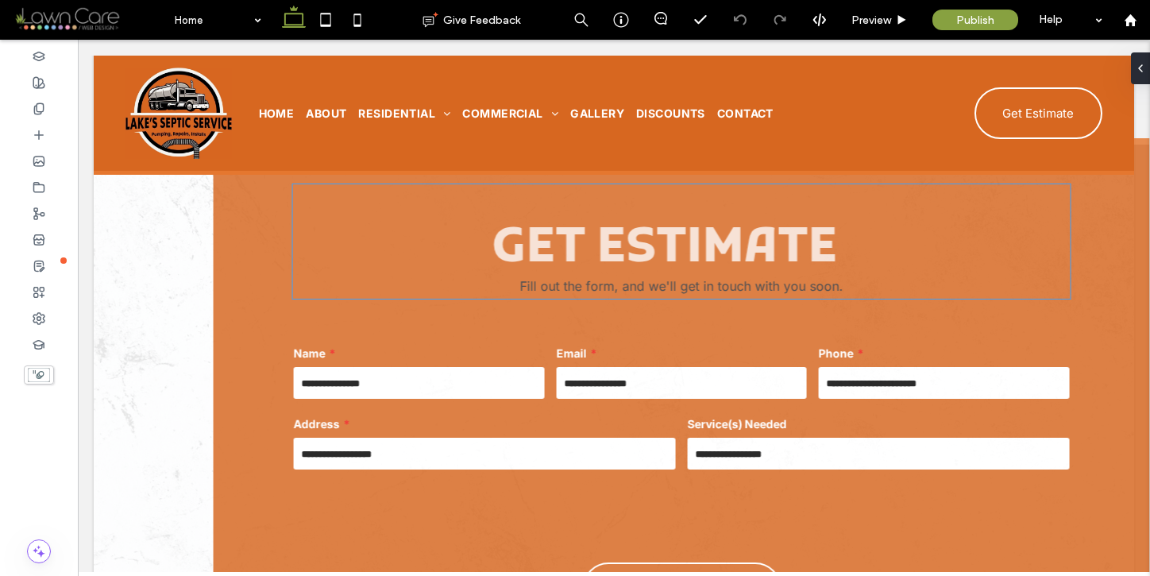
scroll to position [751, 0]
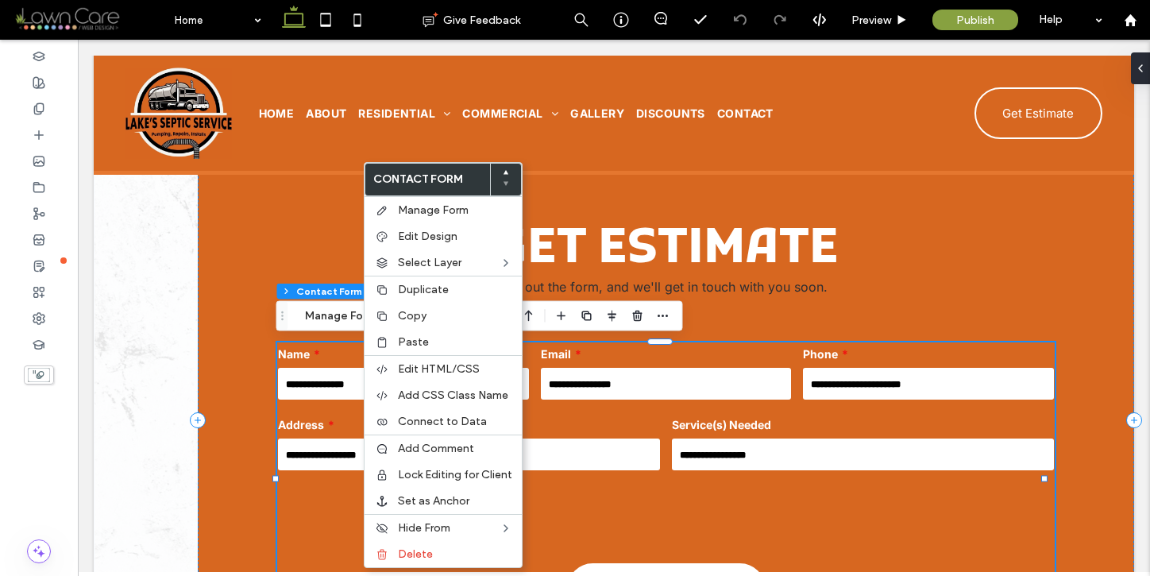
type input "*"
type input "***"
click at [437, 341] on label "Paste" at bounding box center [455, 342] width 114 height 14
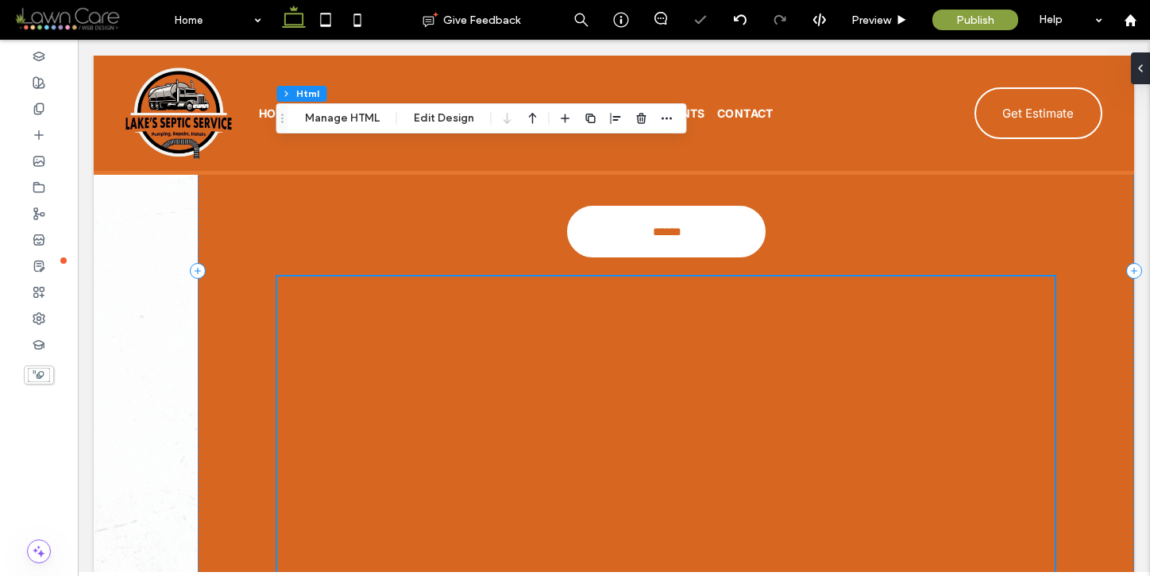
scroll to position [947, 0]
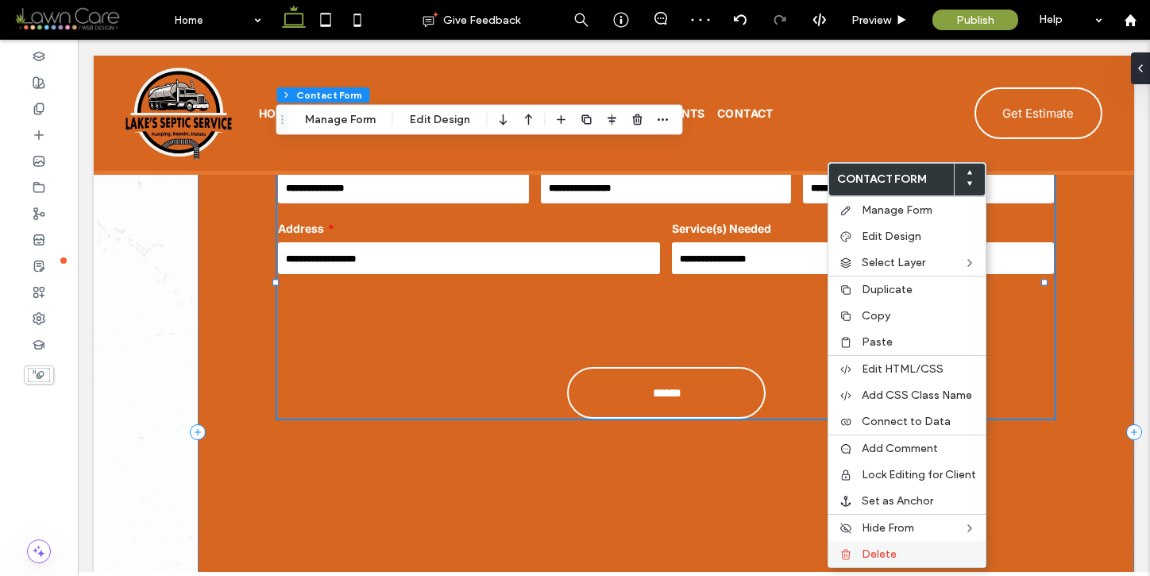
click at [912, 550] on label "Delete" at bounding box center [919, 554] width 114 height 14
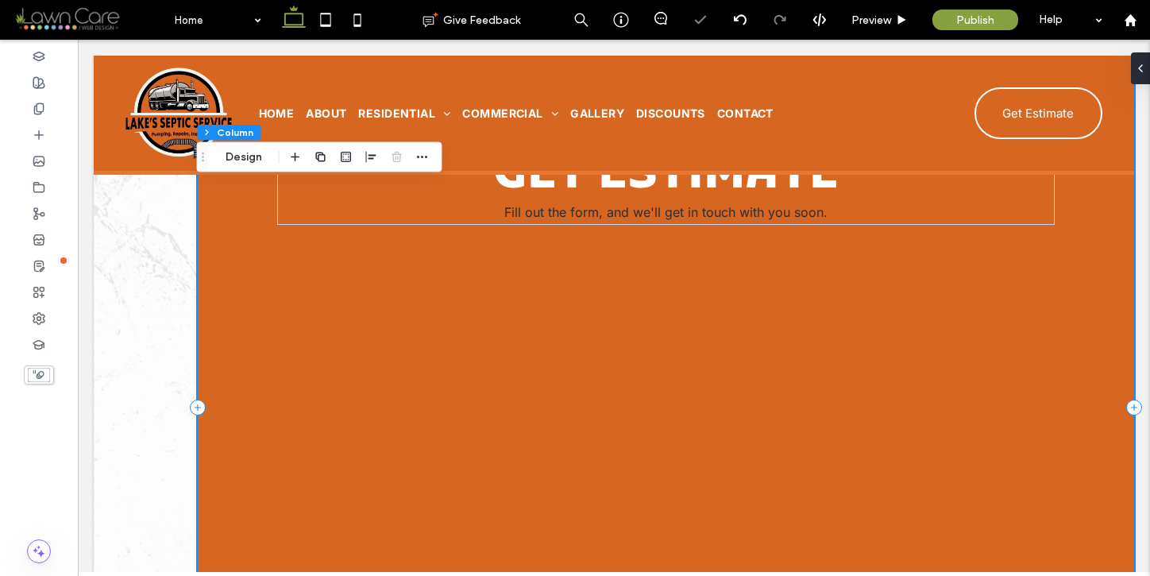
scroll to position [1154, 0]
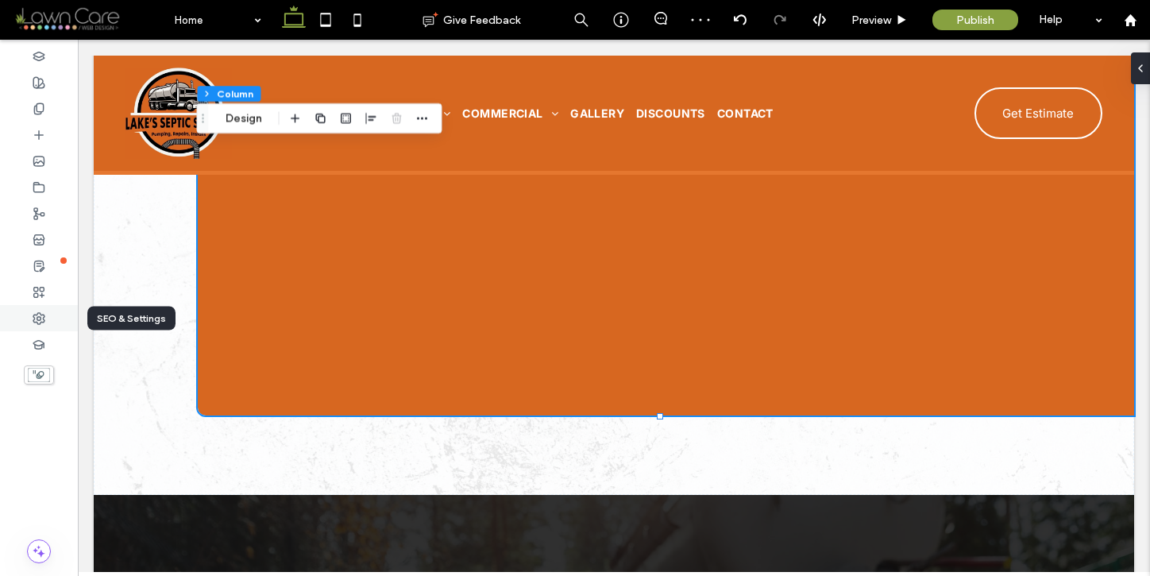
click at [32, 317] on div at bounding box center [39, 318] width 78 height 26
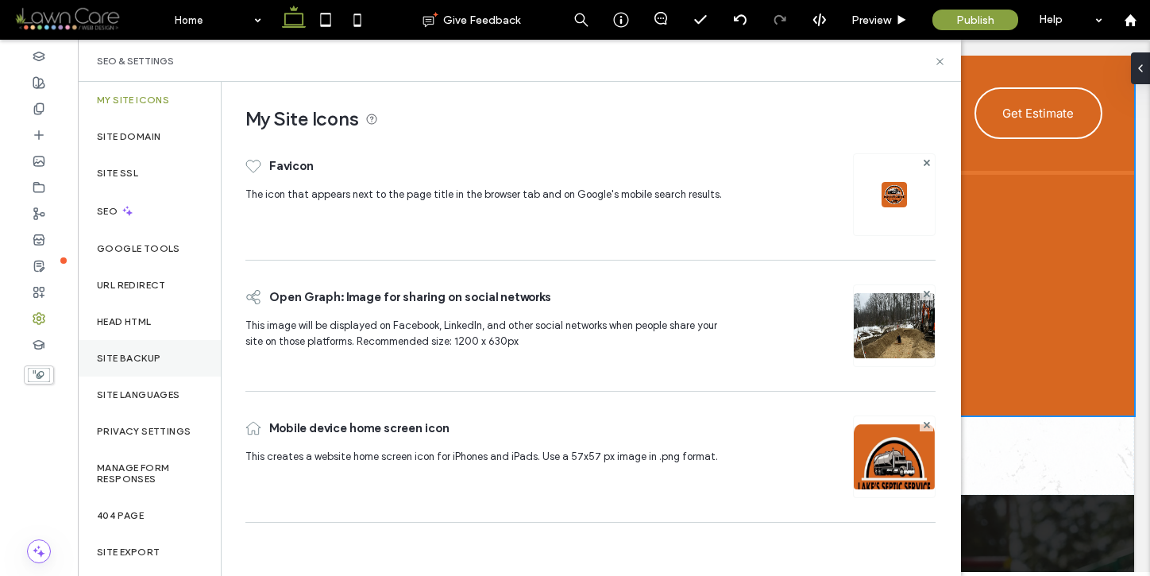
click at [153, 350] on div "Site Backup" at bounding box center [149, 358] width 143 height 37
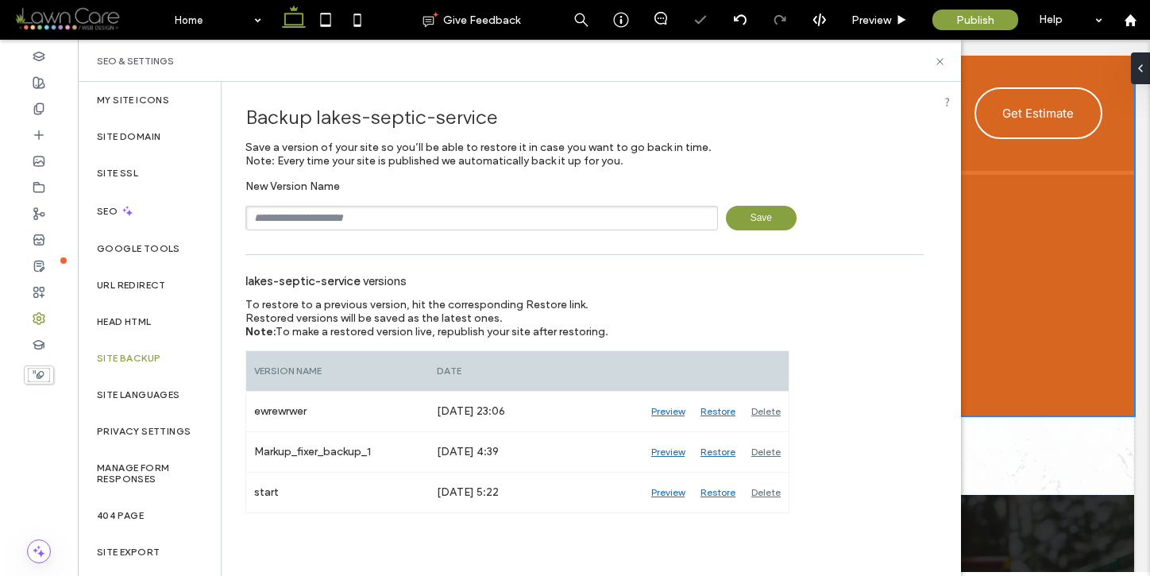
click at [378, 222] on input "text" at bounding box center [481, 218] width 473 height 25
type input "**********"
click at [778, 226] on span "Save" at bounding box center [761, 218] width 71 height 25
click at [939, 61] on icon at bounding box center [940, 62] width 12 height 12
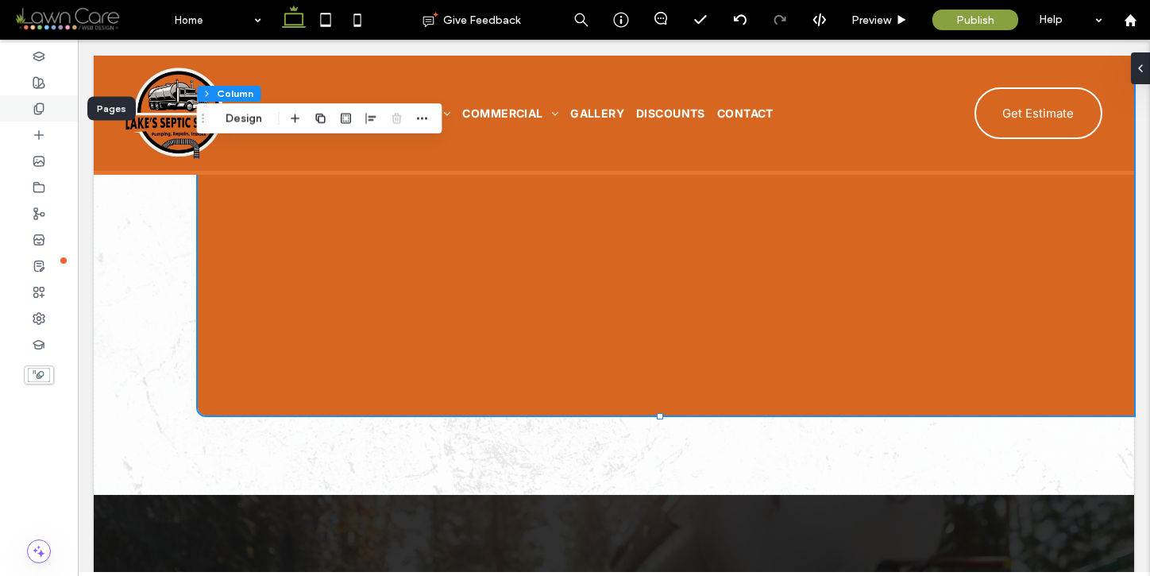
click at [37, 114] on use at bounding box center [38, 108] width 9 height 10
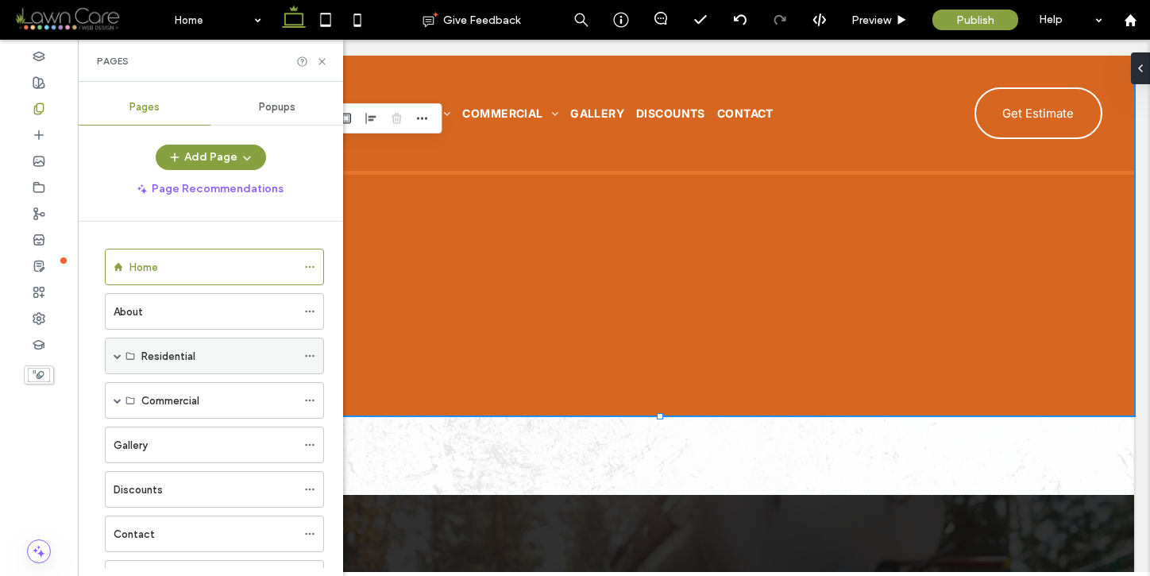
scroll to position [113, 0]
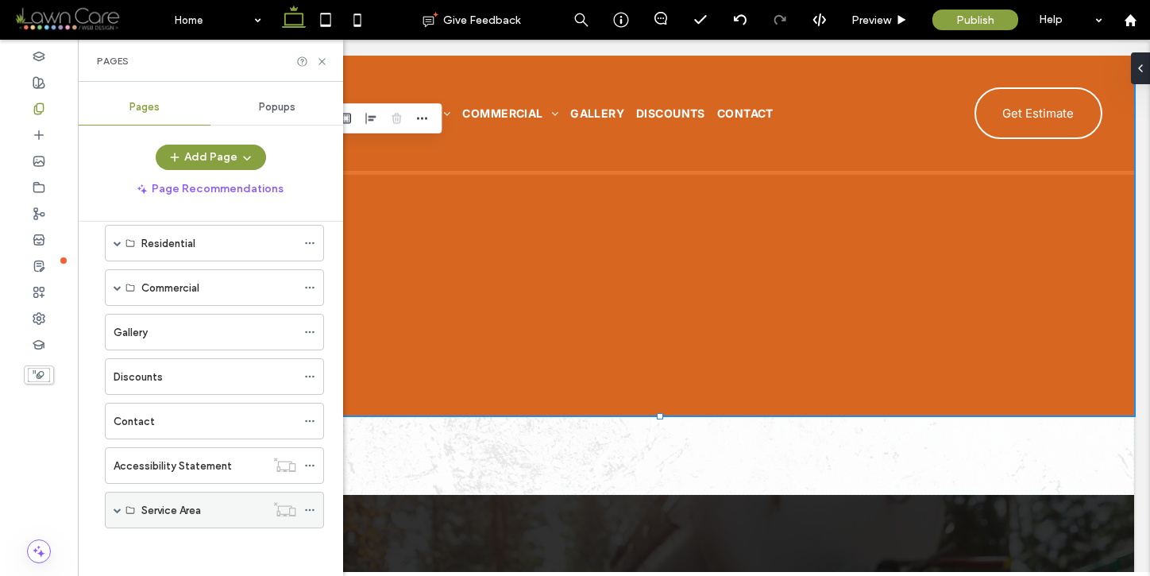
click at [122, 510] on div "Service Area" at bounding box center [214, 510] width 219 height 37
click at [118, 504] on span at bounding box center [118, 509] width 8 height 35
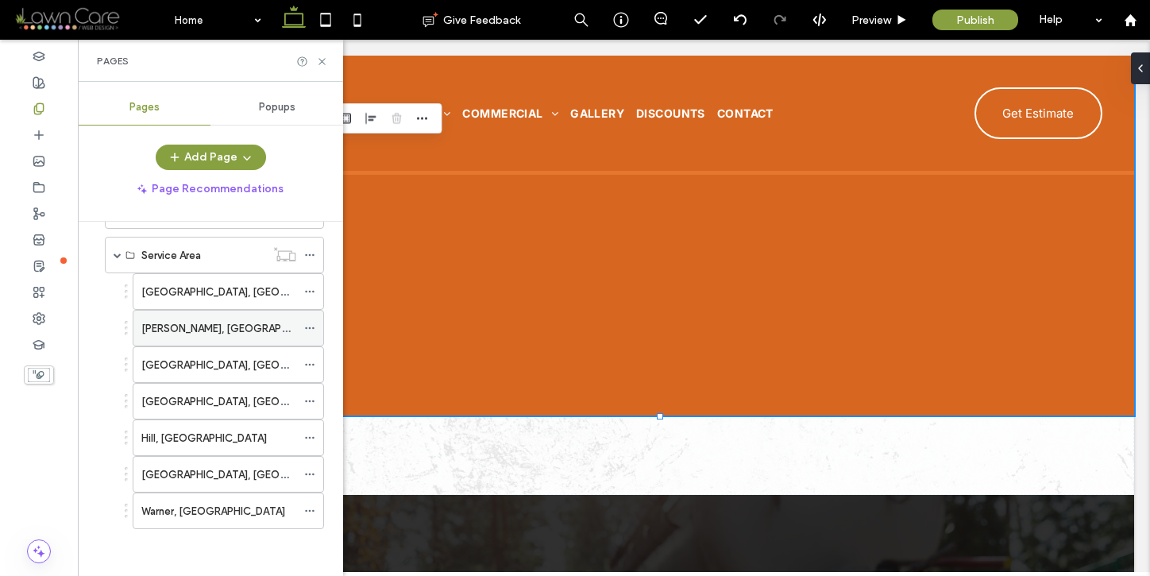
scroll to position [369, 0]
click at [208, 282] on label "[GEOGRAPHIC_DATA], [GEOGRAPHIC_DATA]" at bounding box center [250, 291] width 218 height 28
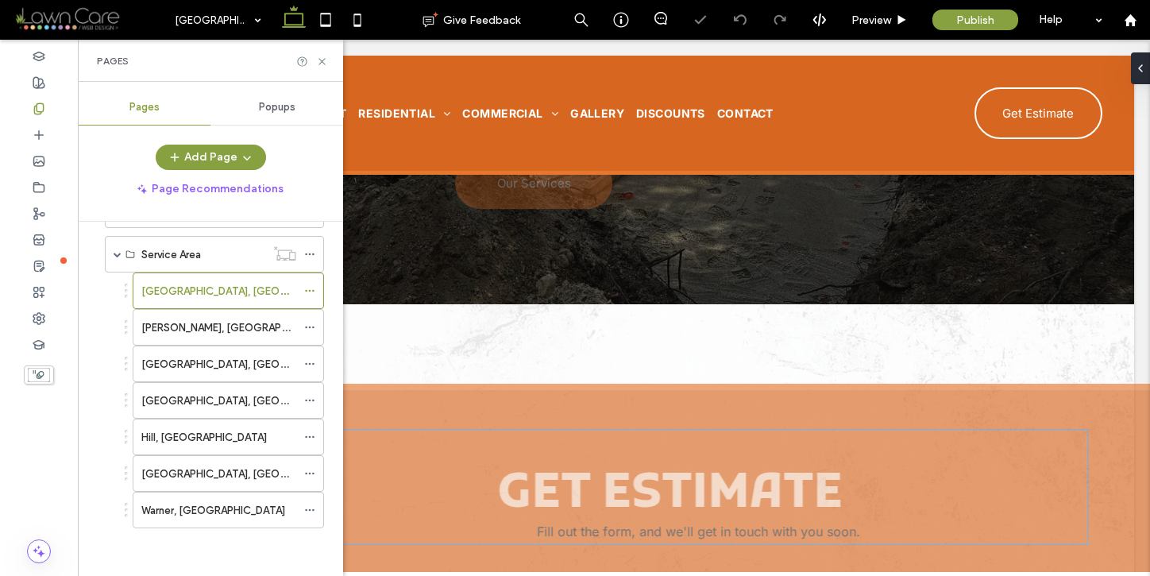
scroll to position [666, 0]
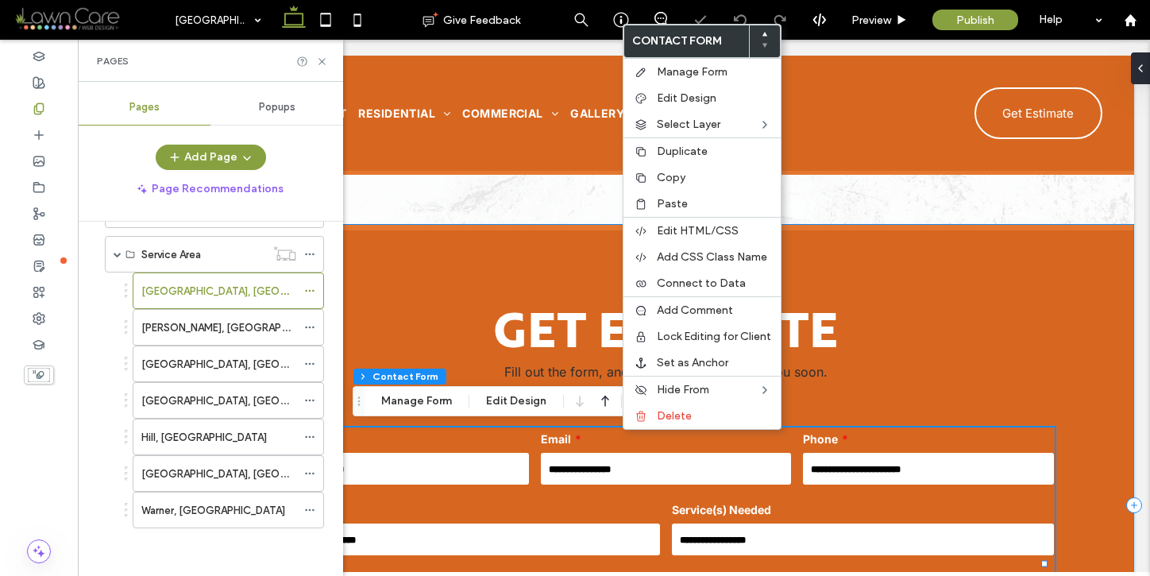
type input "*"
type input "***"
type input "*"
click at [682, 200] on span "Paste" at bounding box center [672, 204] width 31 height 14
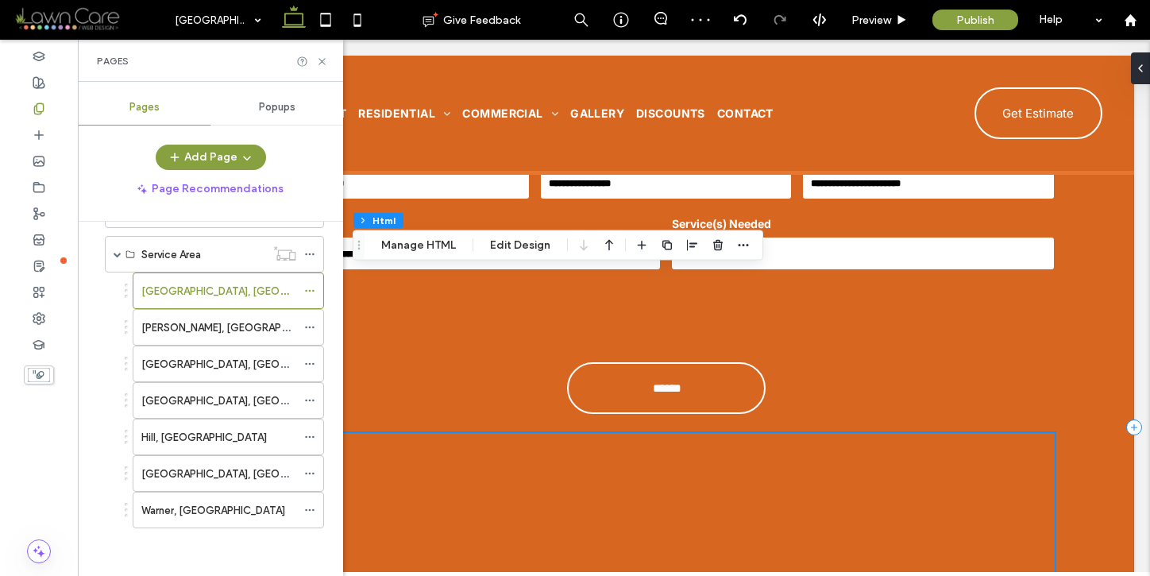
scroll to position [814, 0]
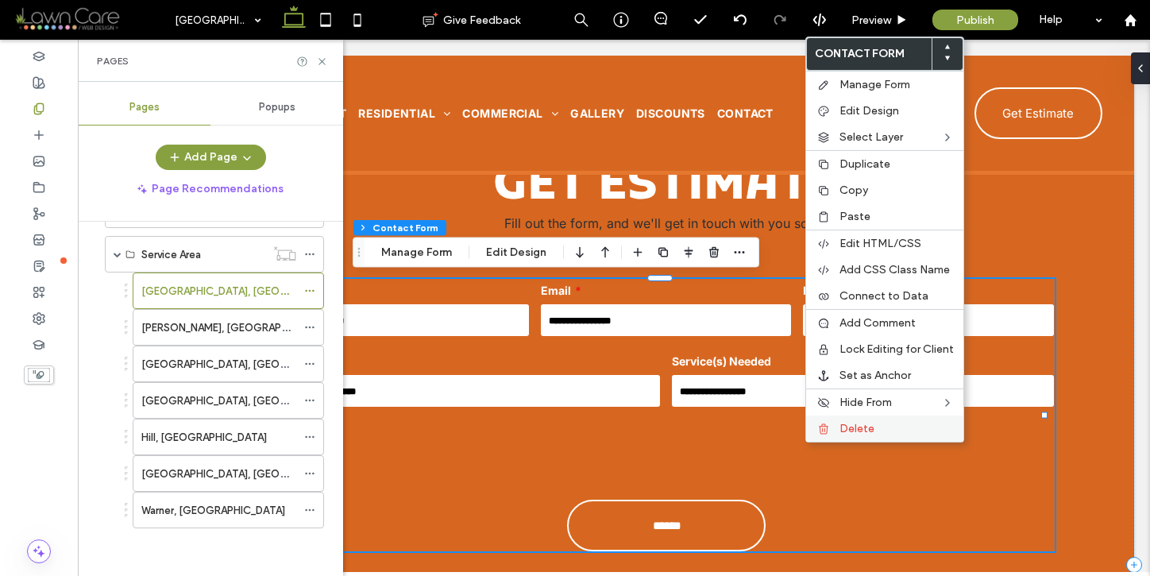
click at [841, 428] on span "Delete" at bounding box center [856, 429] width 35 height 14
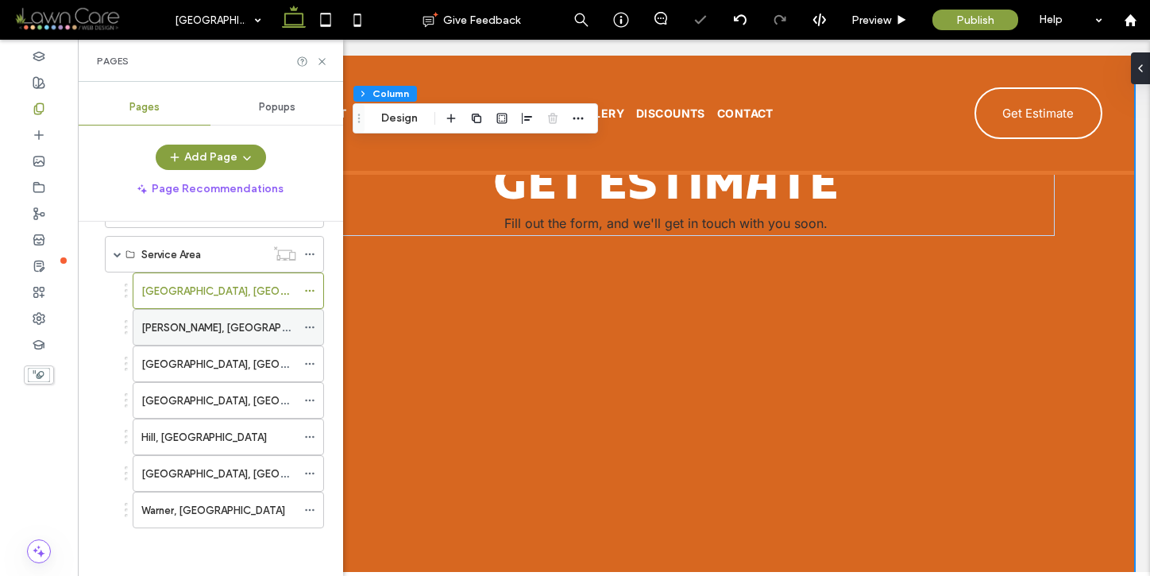
click at [176, 324] on label "[PERSON_NAME], [GEOGRAPHIC_DATA]" at bounding box center [236, 328] width 191 height 28
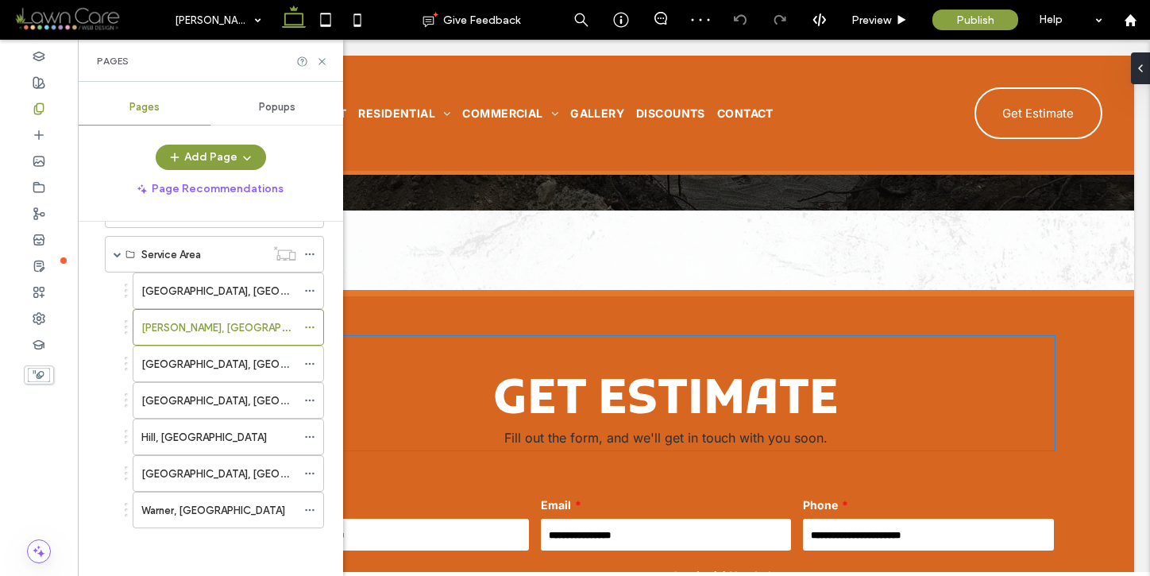
scroll to position [600, 0]
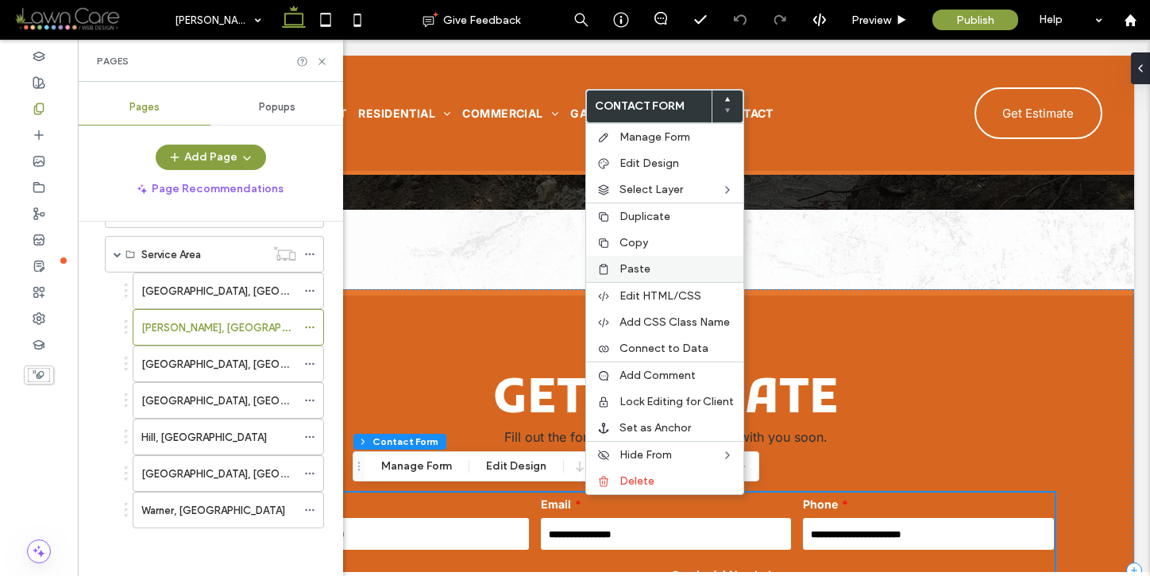
click at [653, 269] on label "Paste" at bounding box center [676, 269] width 114 height 14
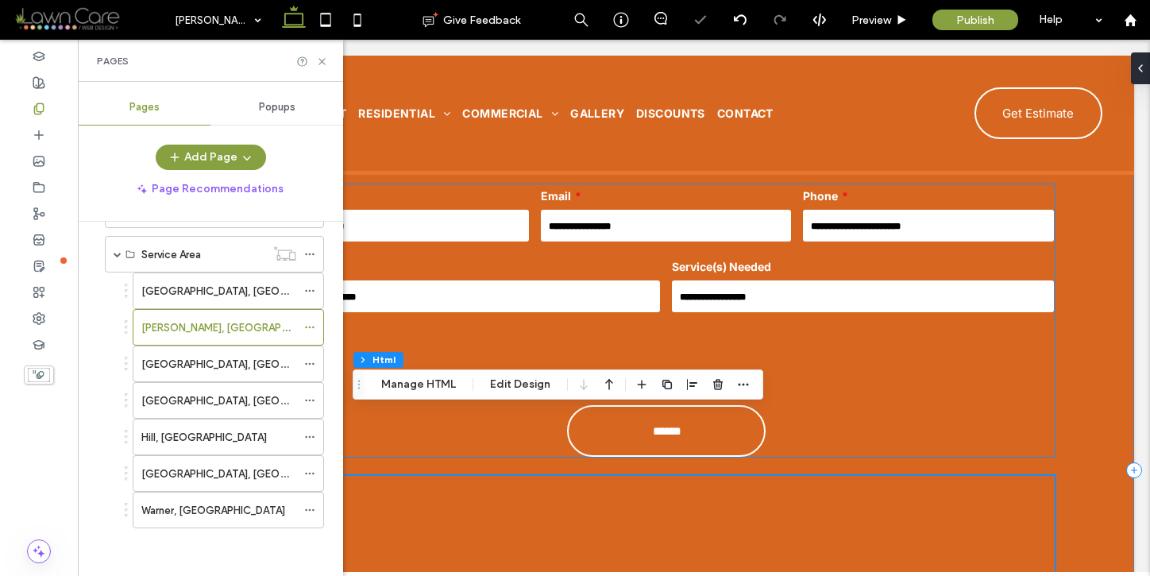
scroll to position [805, 0]
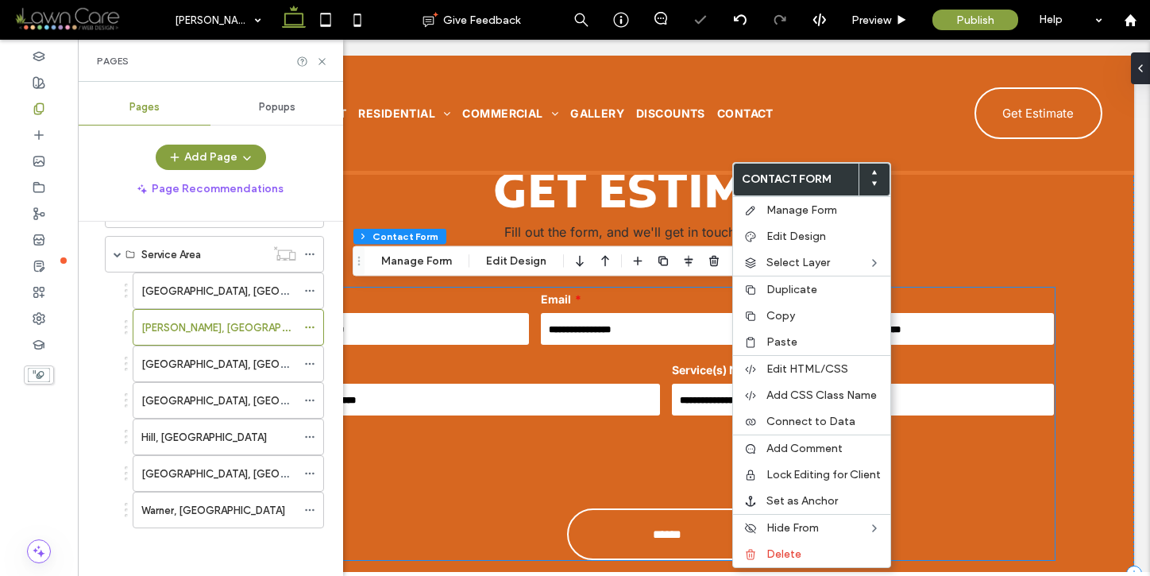
type input "*"
type input "***"
type input "*"
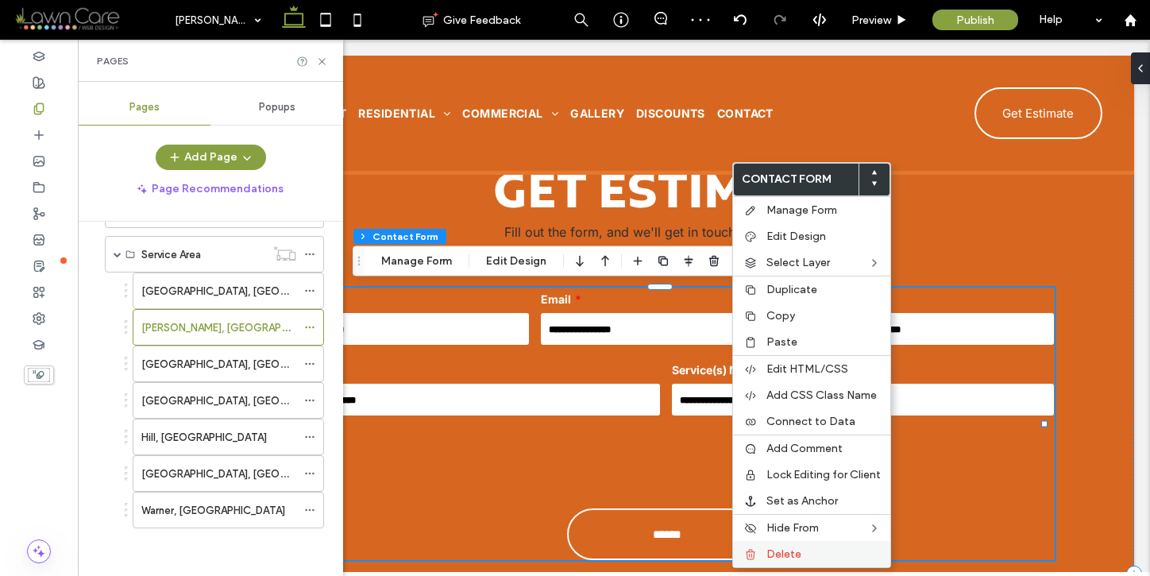
click at [850, 551] on label "Delete" at bounding box center [823, 554] width 114 height 14
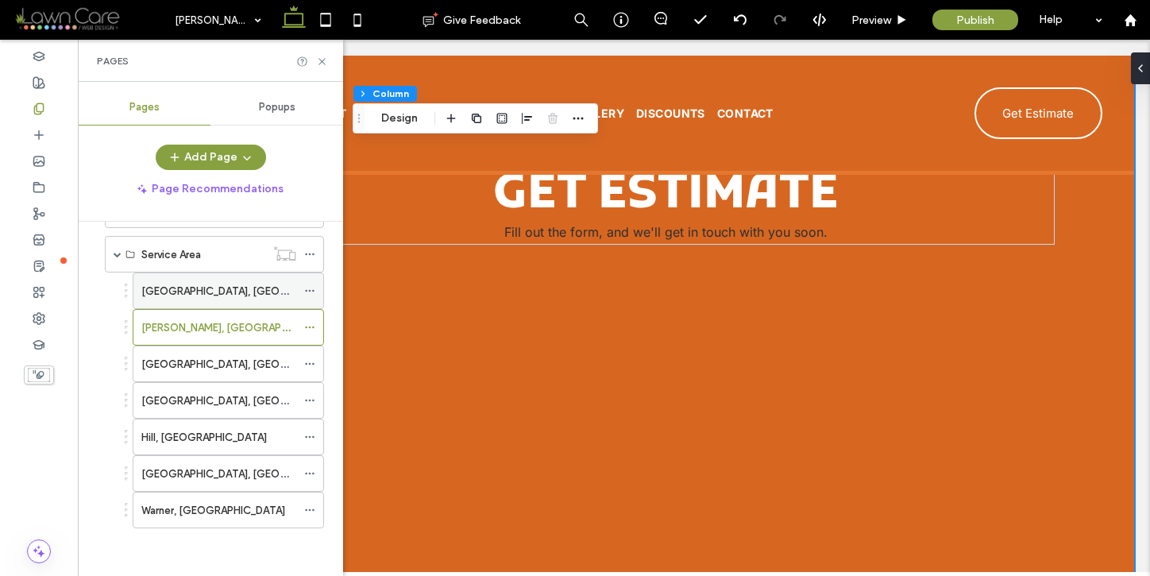
click at [204, 299] on label "[GEOGRAPHIC_DATA], [GEOGRAPHIC_DATA]" at bounding box center [250, 291] width 218 height 28
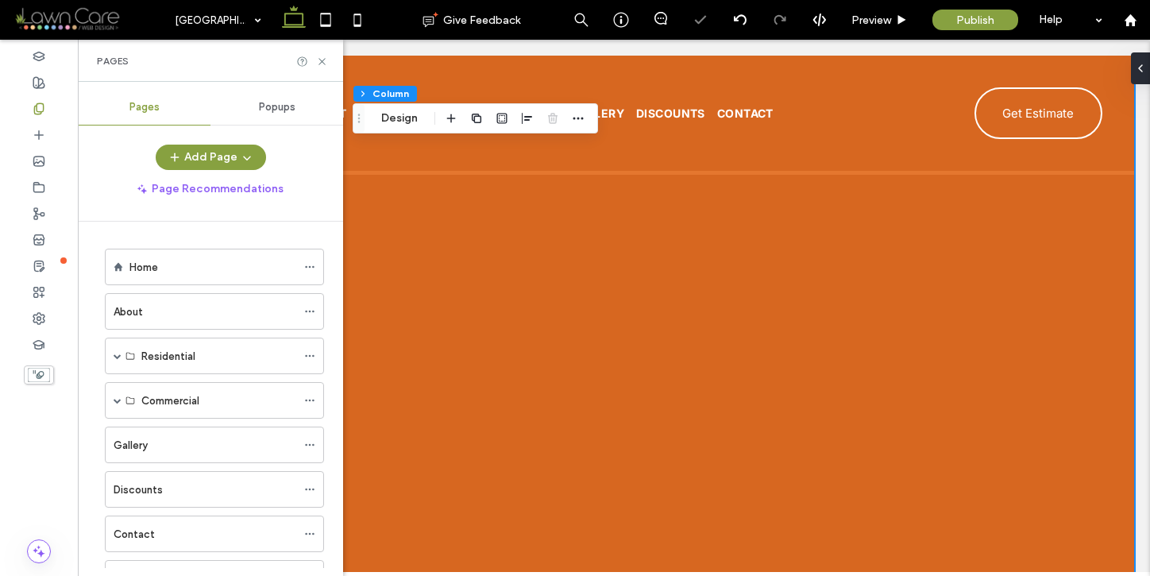
scroll to position [369, 0]
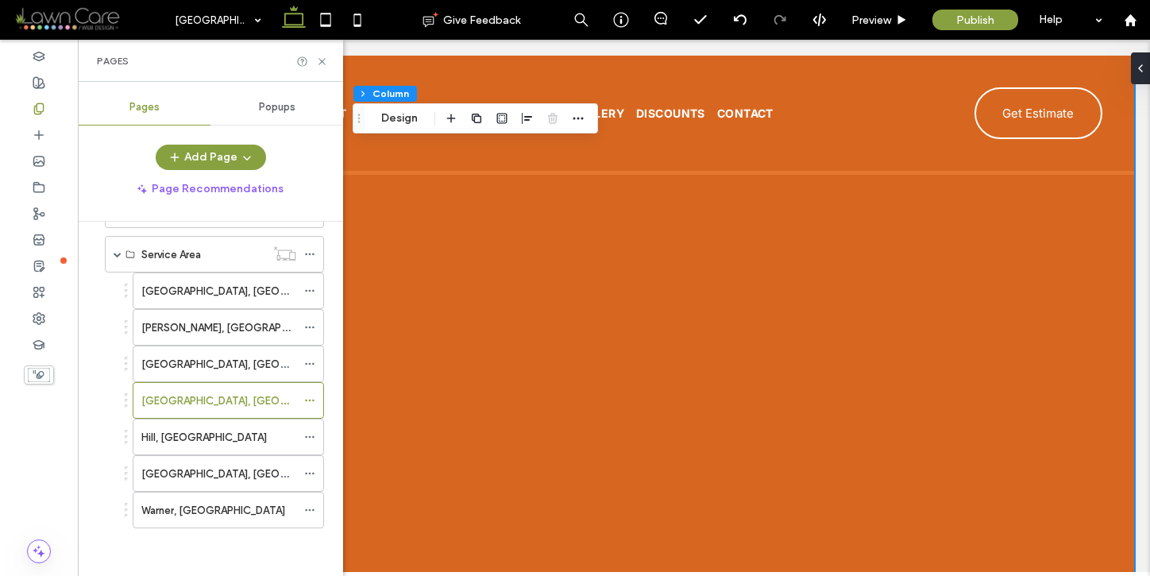
click at [242, 437] on div "Hill, [GEOGRAPHIC_DATA]" at bounding box center [218, 437] width 155 height 17
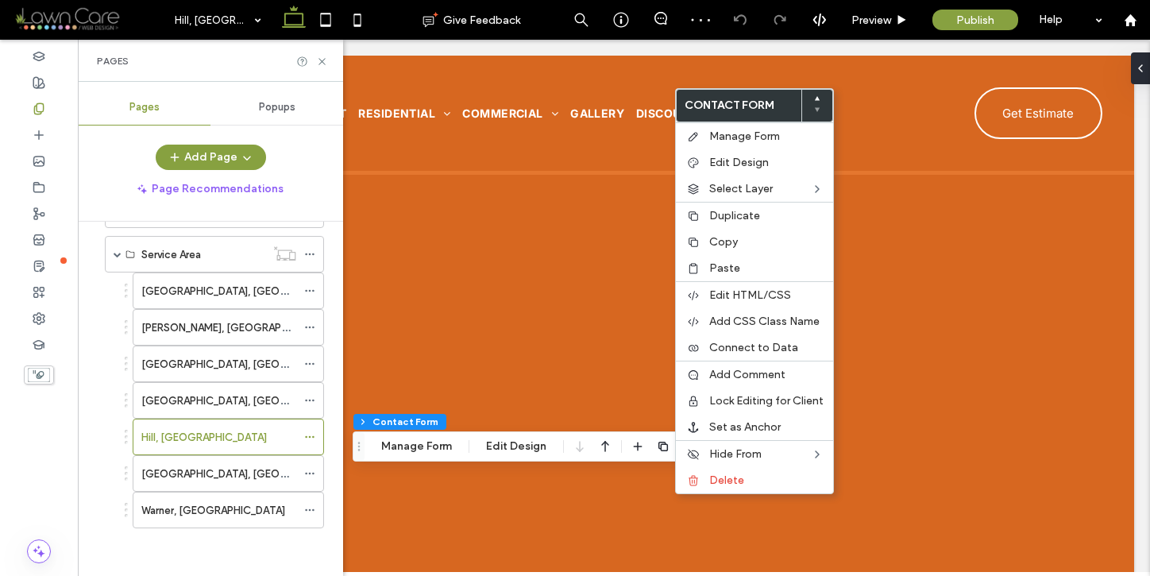
type input "*"
type input "***"
type input "*"
click at [726, 268] on span "Paste" at bounding box center [724, 268] width 31 height 14
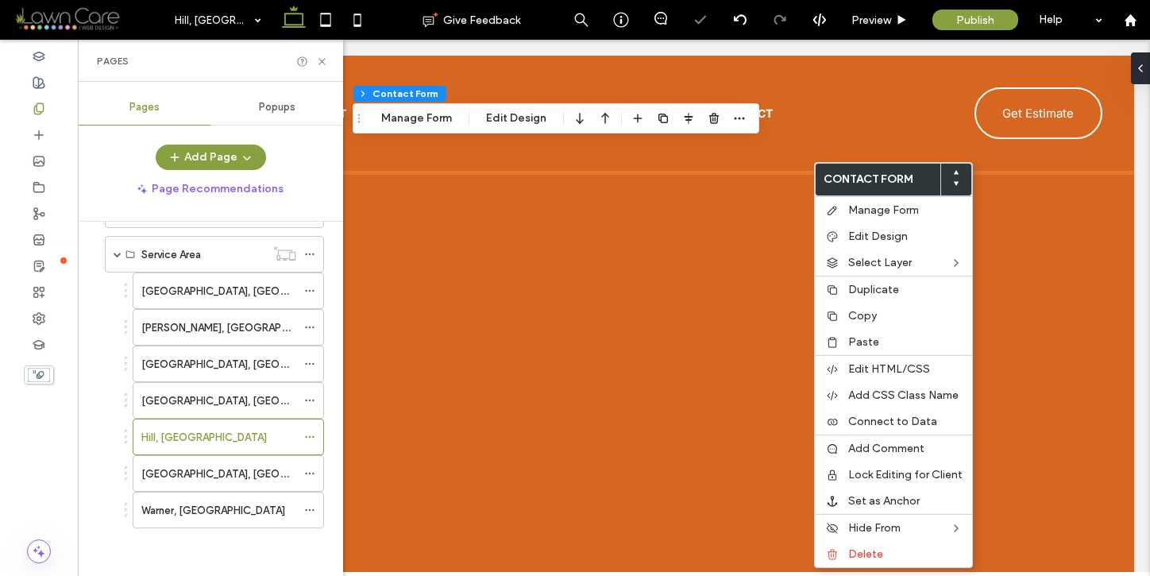
type input "*"
click at [875, 556] on span "Delete" at bounding box center [865, 554] width 35 height 14
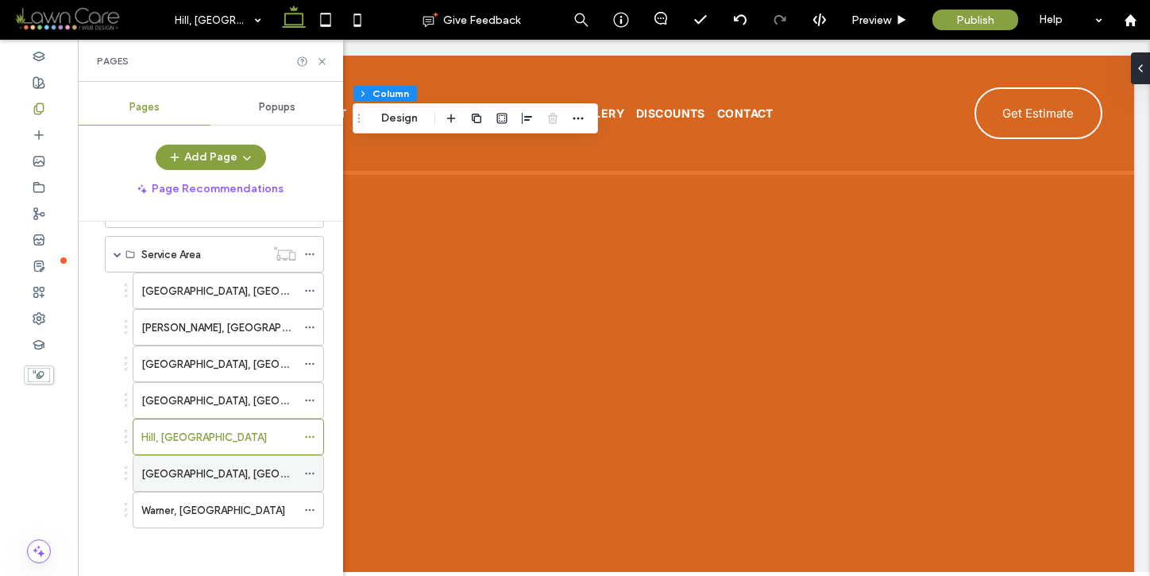
click at [176, 483] on div "[GEOGRAPHIC_DATA], [GEOGRAPHIC_DATA]" at bounding box center [218, 473] width 155 height 35
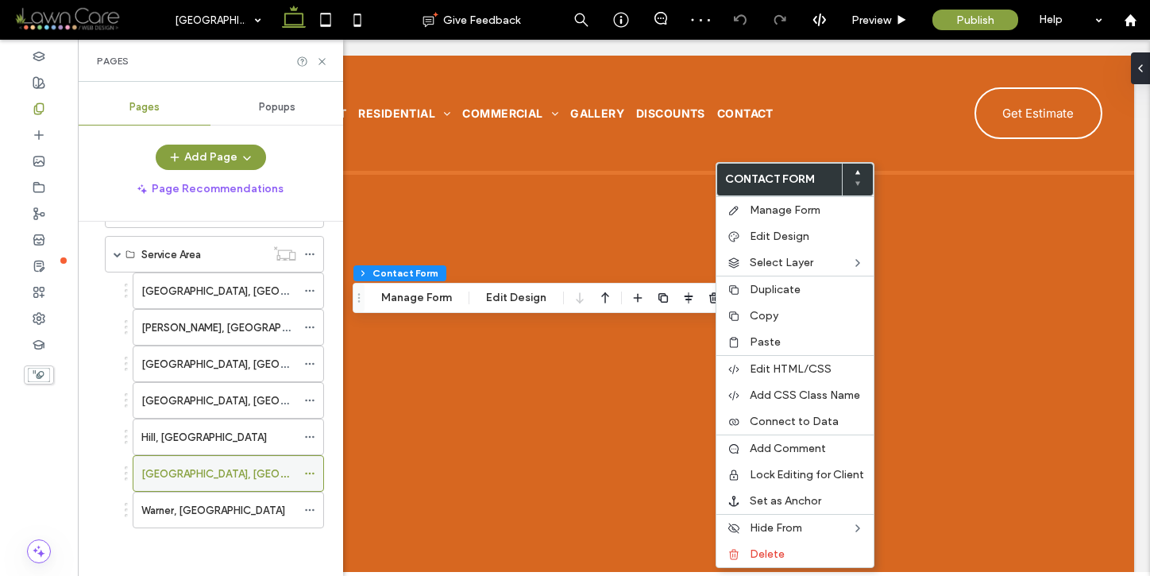
type input "*"
type input "***"
click at [778, 337] on span "Paste" at bounding box center [765, 342] width 31 height 14
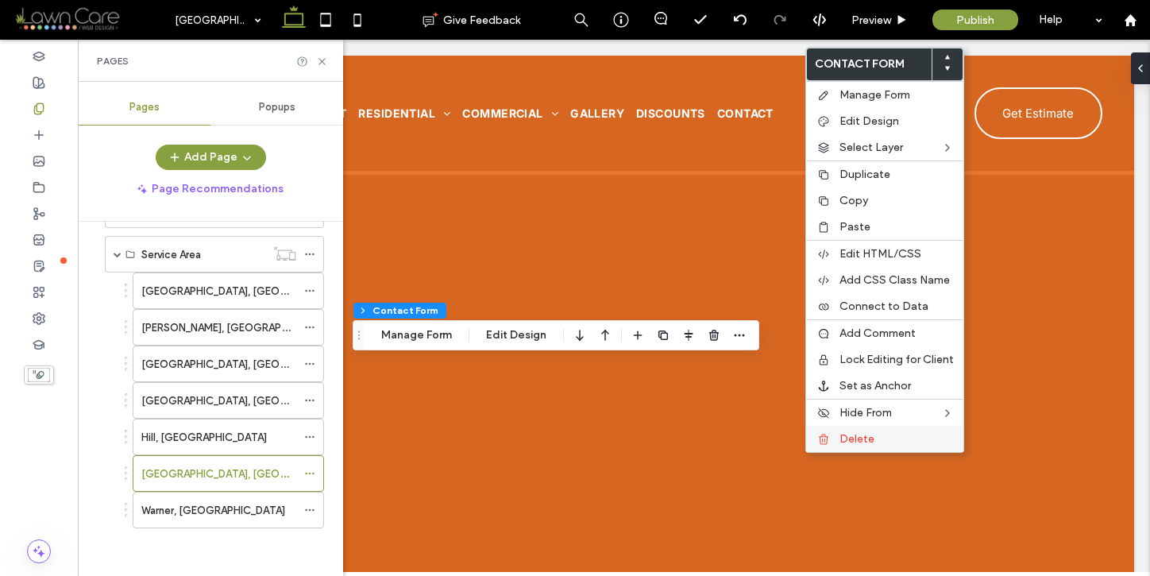
click at [856, 437] on span "Delete" at bounding box center [856, 439] width 35 height 14
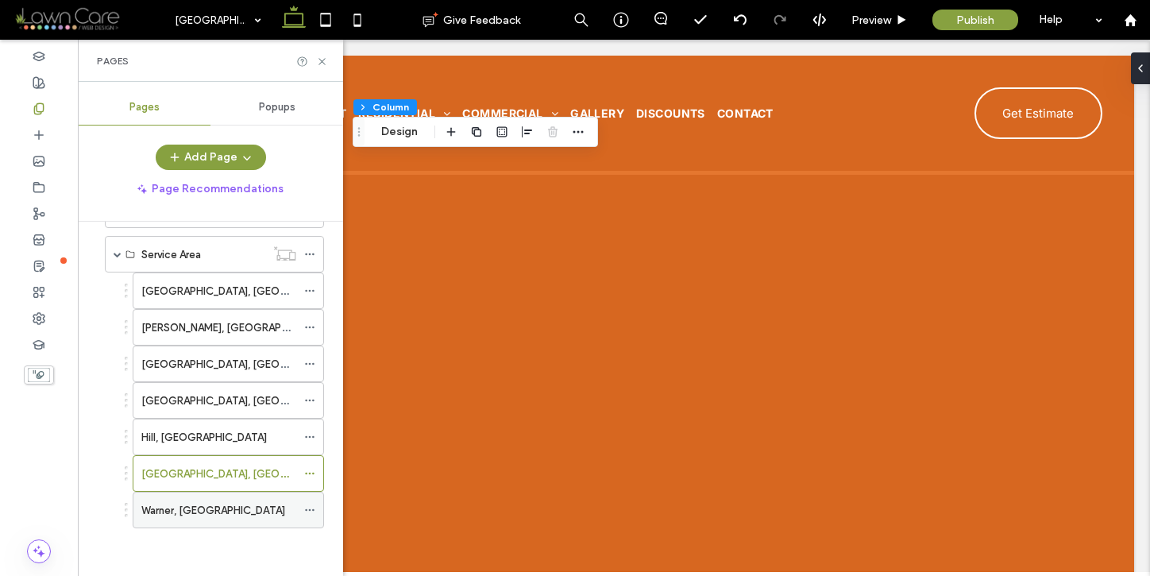
click at [172, 509] on label "Warner, [GEOGRAPHIC_DATA]" at bounding box center [213, 510] width 144 height 28
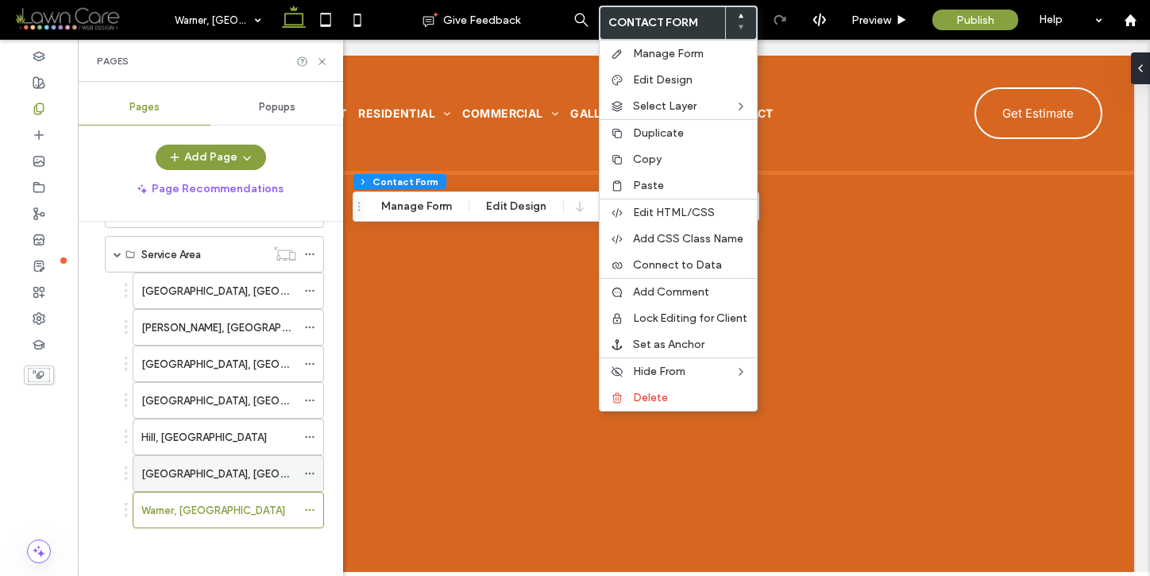
type input "*"
type input "***"
click at [701, 183] on label "Paste" at bounding box center [690, 186] width 114 height 14
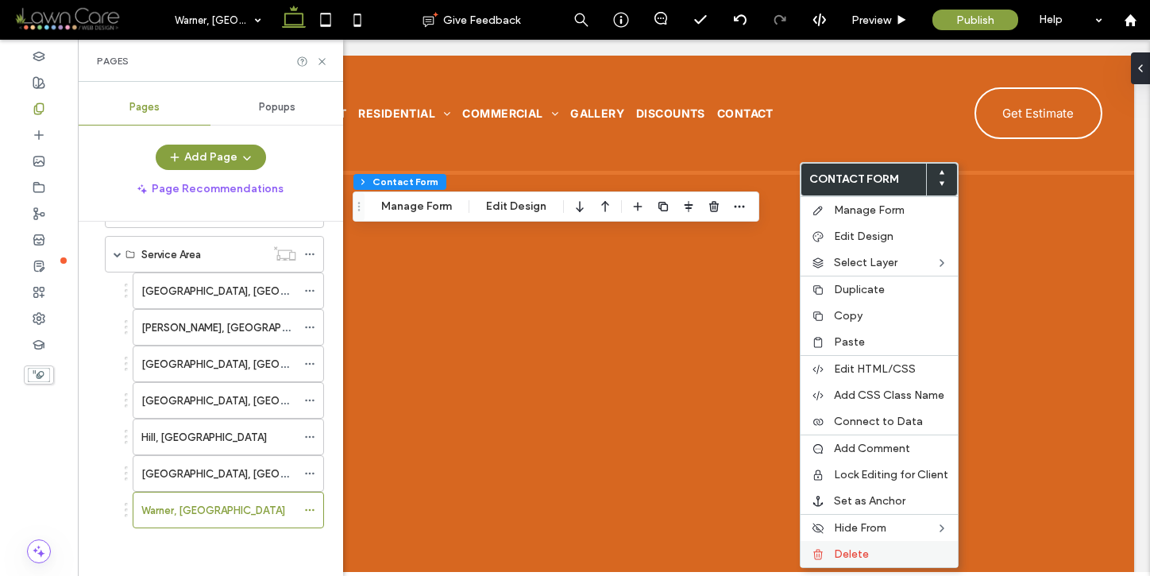
click at [889, 551] on label "Delete" at bounding box center [891, 554] width 114 height 14
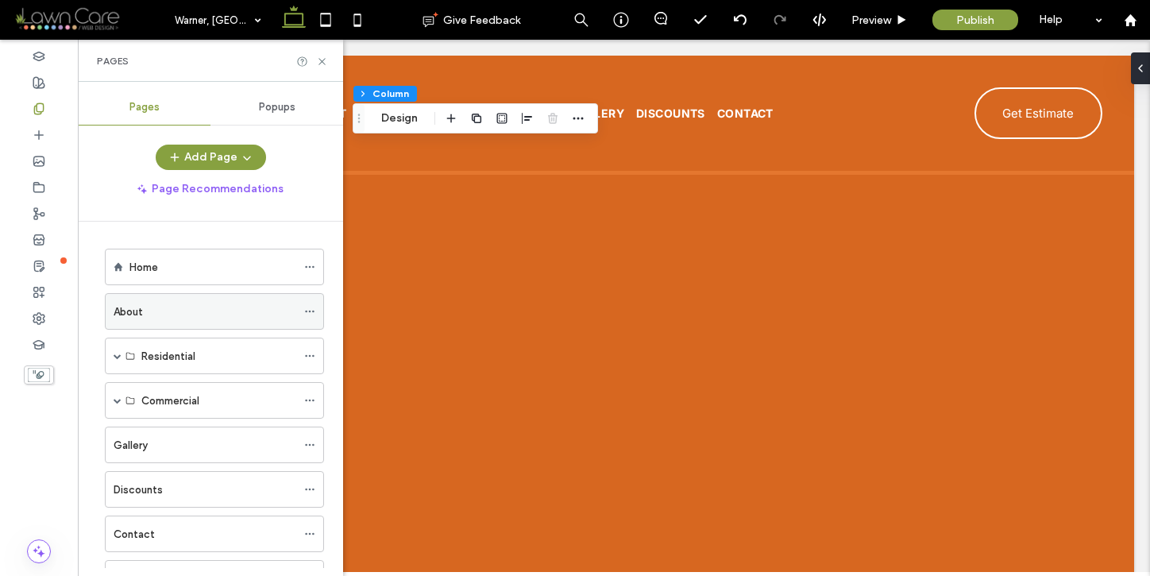
click at [210, 307] on div "About" at bounding box center [205, 311] width 183 height 17
